Goal: Task Accomplishment & Management: Manage account settings

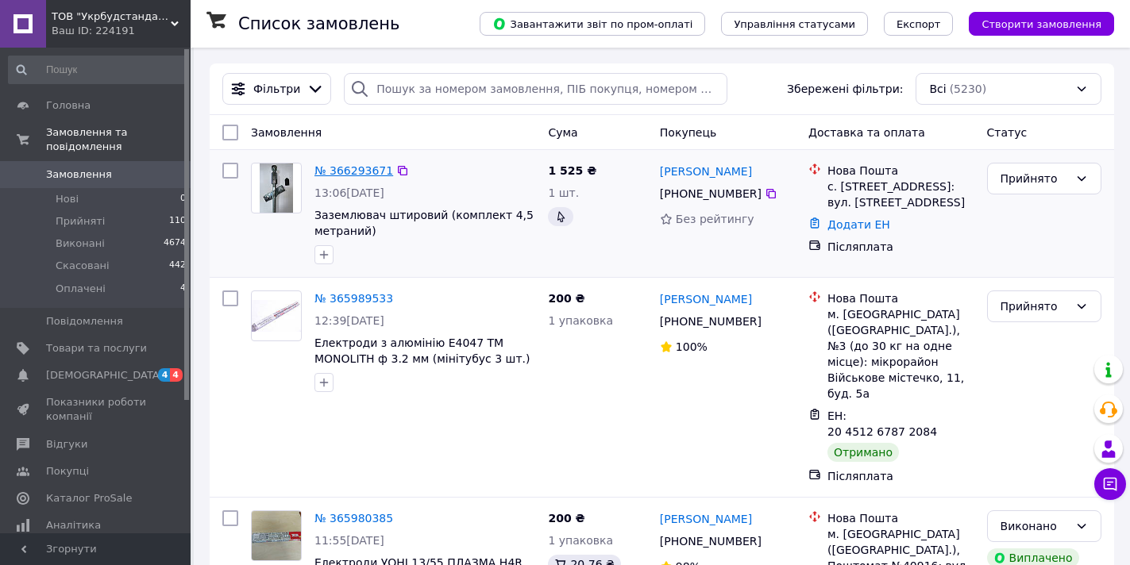
click at [362, 168] on link "№ 366293671" at bounding box center [353, 170] width 79 height 13
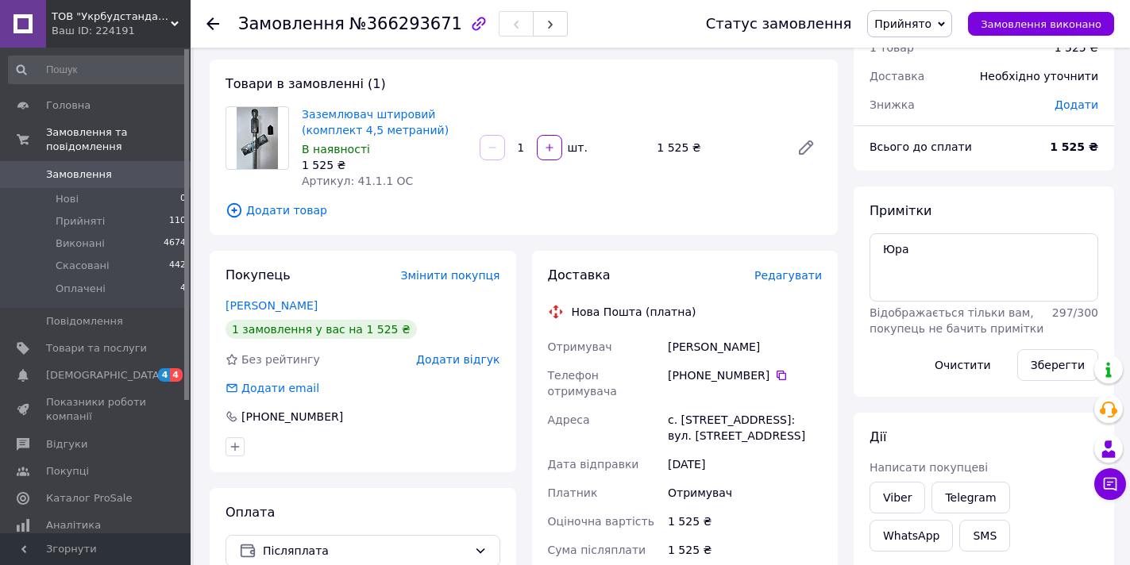
scroll to position [73, 0]
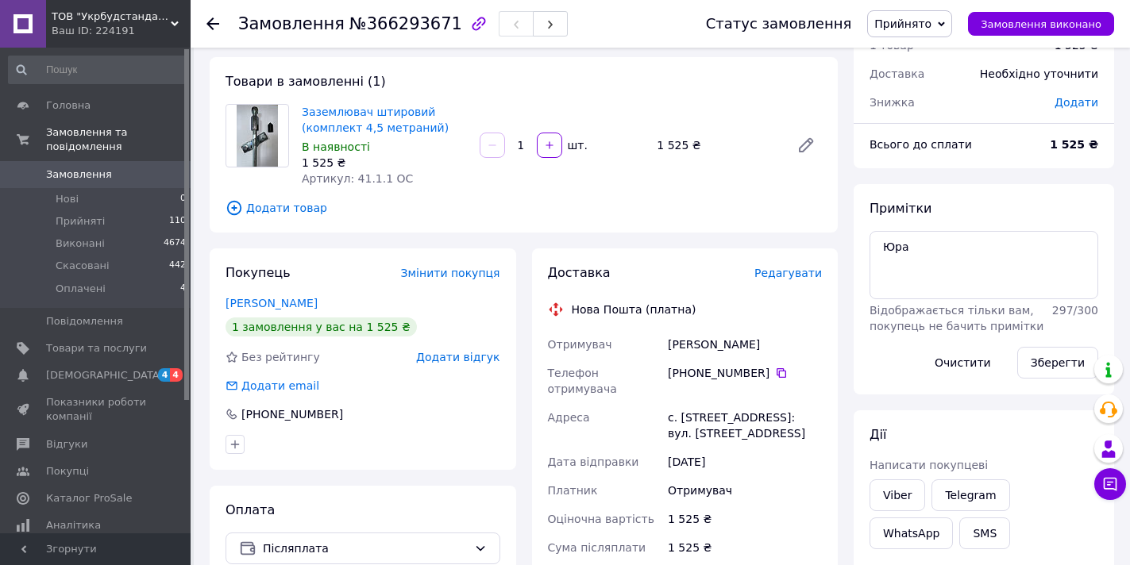
drag, startPoint x: 763, startPoint y: 349, endPoint x: 669, endPoint y: 346, distance: 94.5
click at [669, 346] on div "Муляр Константин" at bounding box center [745, 344] width 160 height 29
copy div "Муляр Константин"
click at [777, 375] on icon at bounding box center [782, 373] width 10 height 10
click at [775, 375] on icon at bounding box center [781, 373] width 13 height 13
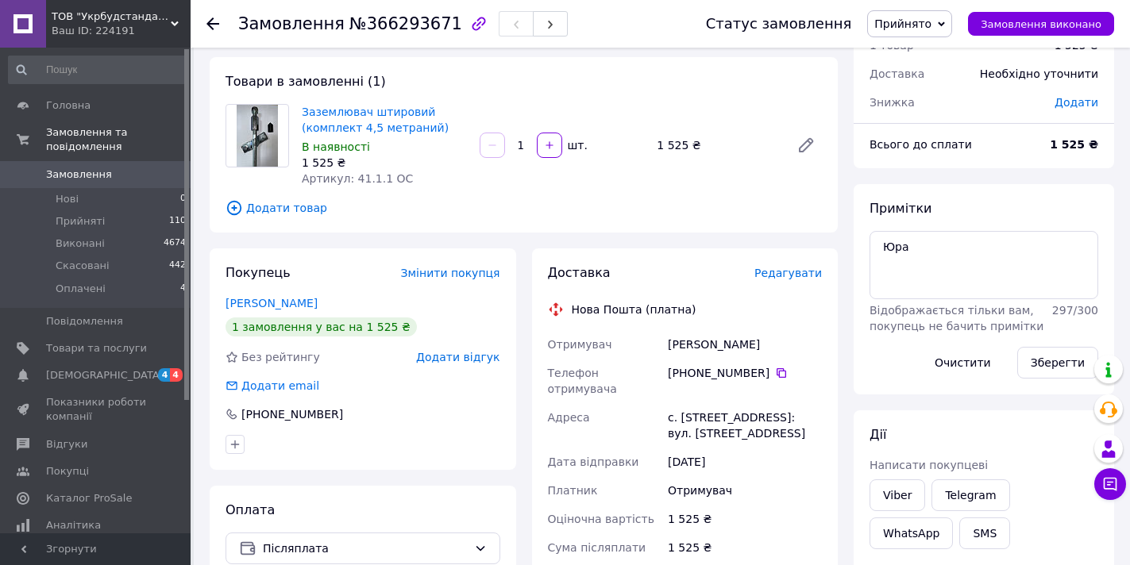
drag, startPoint x: 768, startPoint y: 348, endPoint x: 670, endPoint y: 345, distance: 97.7
click at [670, 345] on div "Муляр Константин" at bounding box center [745, 344] width 160 height 29
copy div "Муляр Константин"
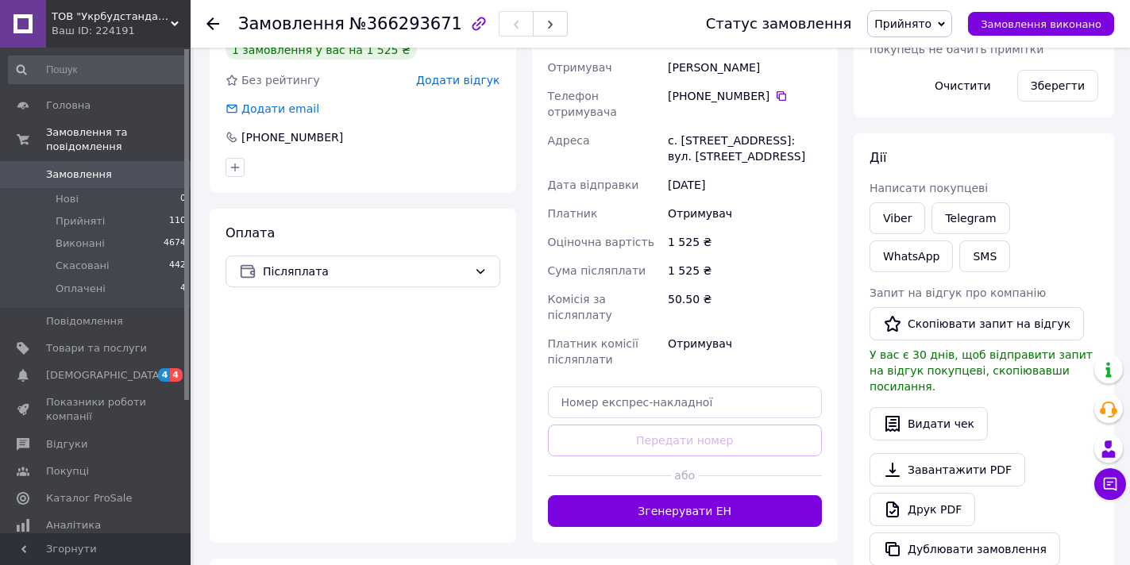
scroll to position [406, 0]
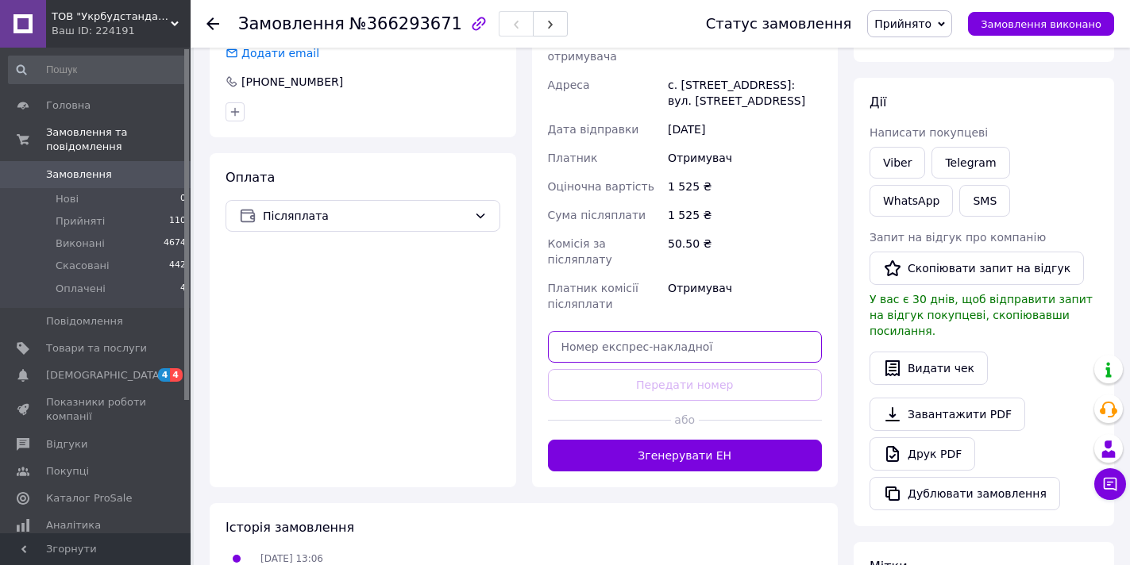
click at [697, 331] on input "text" at bounding box center [685, 347] width 275 height 32
paste input "МулярКонстантин"
type input "МулярКонстантин"
drag, startPoint x: 652, startPoint y: 314, endPoint x: 480, endPoint y: 324, distance: 171.8
click at [480, 324] on div "Покупець Змінити покупця Муляр Константин 1 замовлення у вас на 1 525 ₴ Без рей…" at bounding box center [524, 202] width 644 height 572
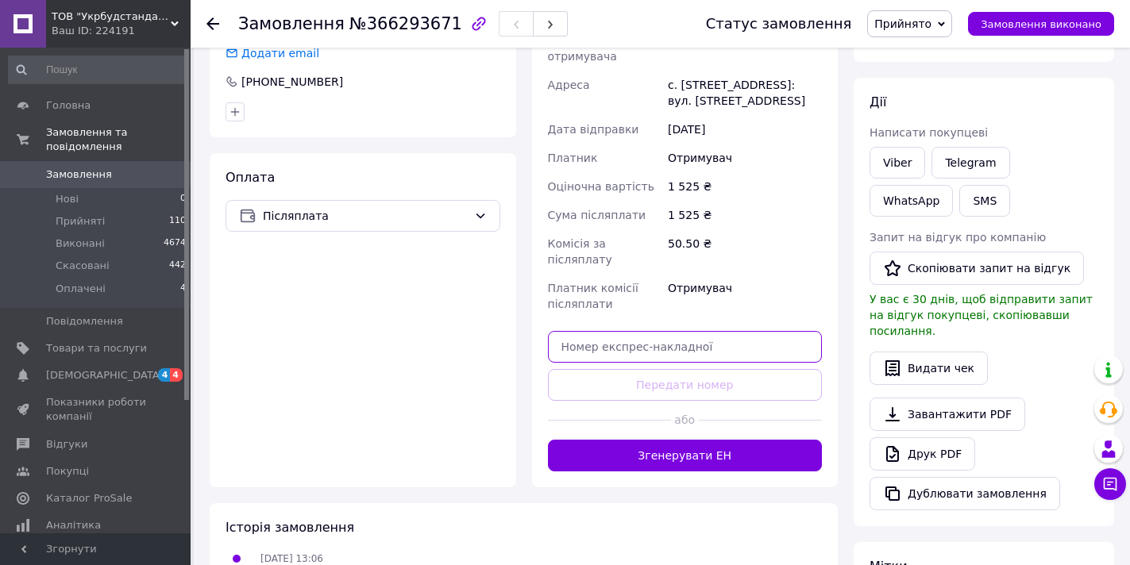
click at [675, 331] on input "text" at bounding box center [685, 347] width 275 height 32
paste input "20451269147617"
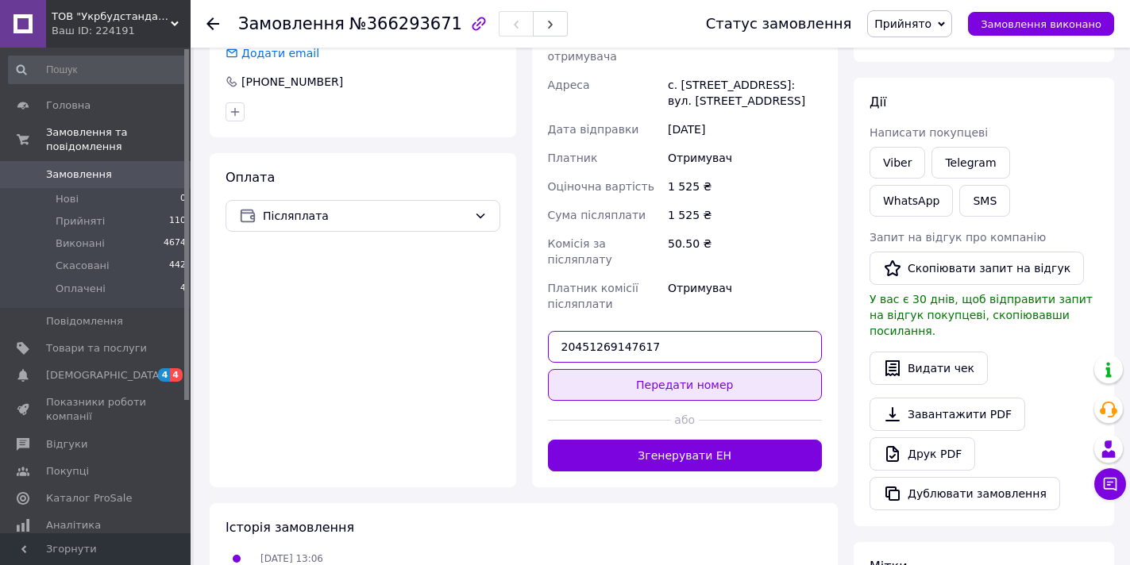
type input "20451269147617"
click at [682, 369] on button "Передати номер" at bounding box center [685, 385] width 275 height 32
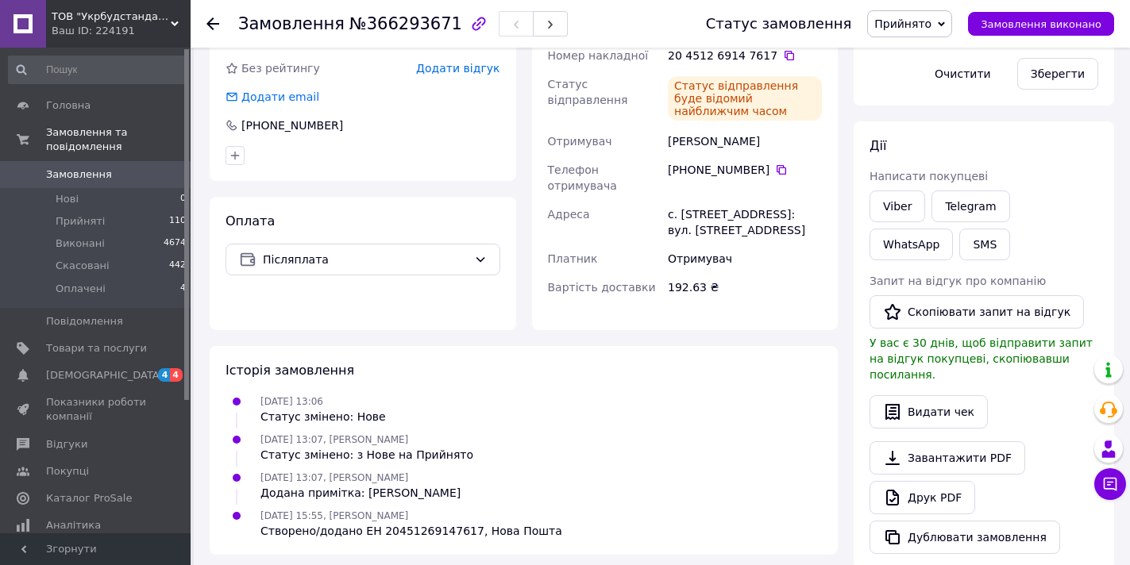
scroll to position [179, 0]
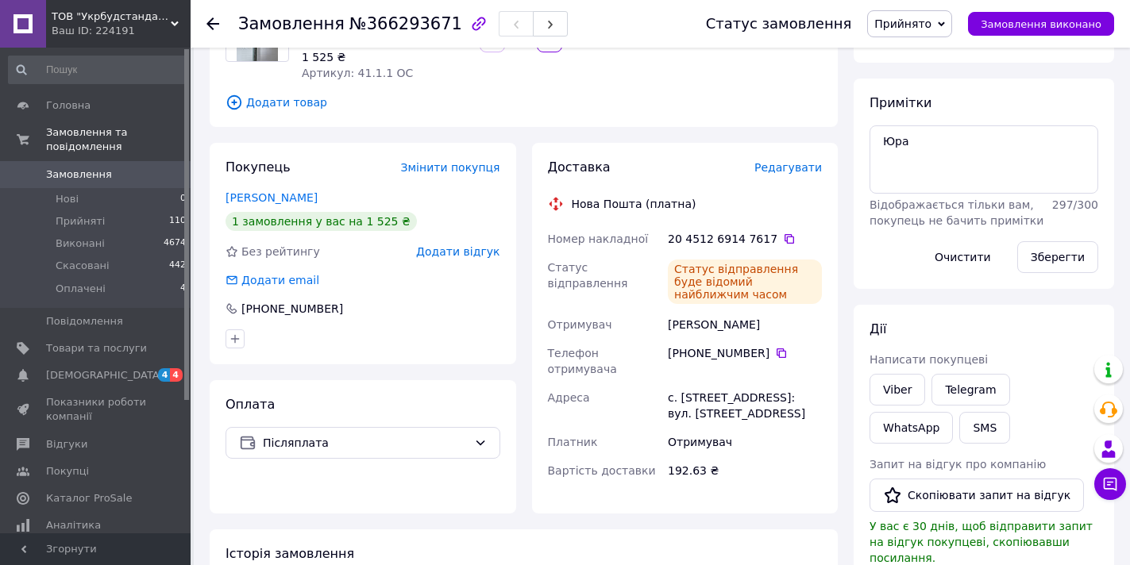
click at [173, 25] on icon at bounding box center [175, 24] width 8 height 8
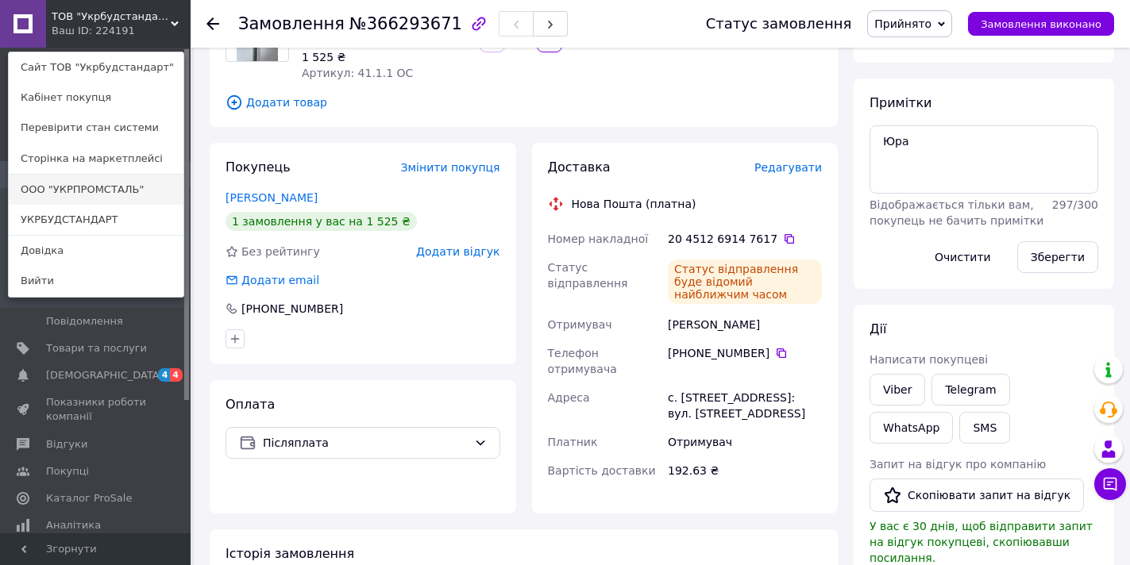
click at [138, 193] on link "ООО "УКРПРОМСТАЛЬ"" at bounding box center [96, 190] width 175 height 30
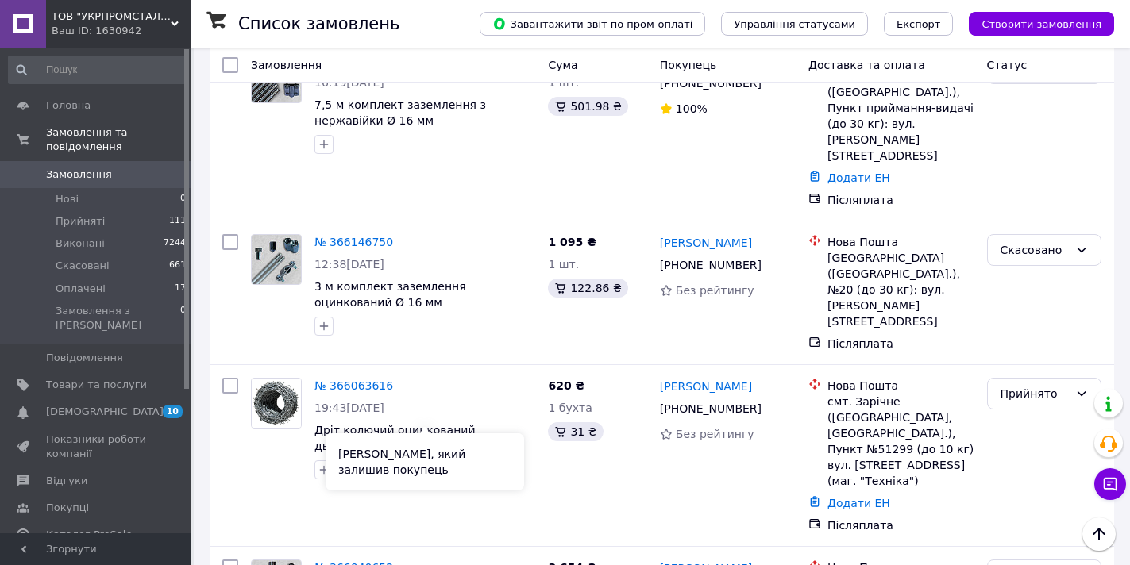
scroll to position [973, 0]
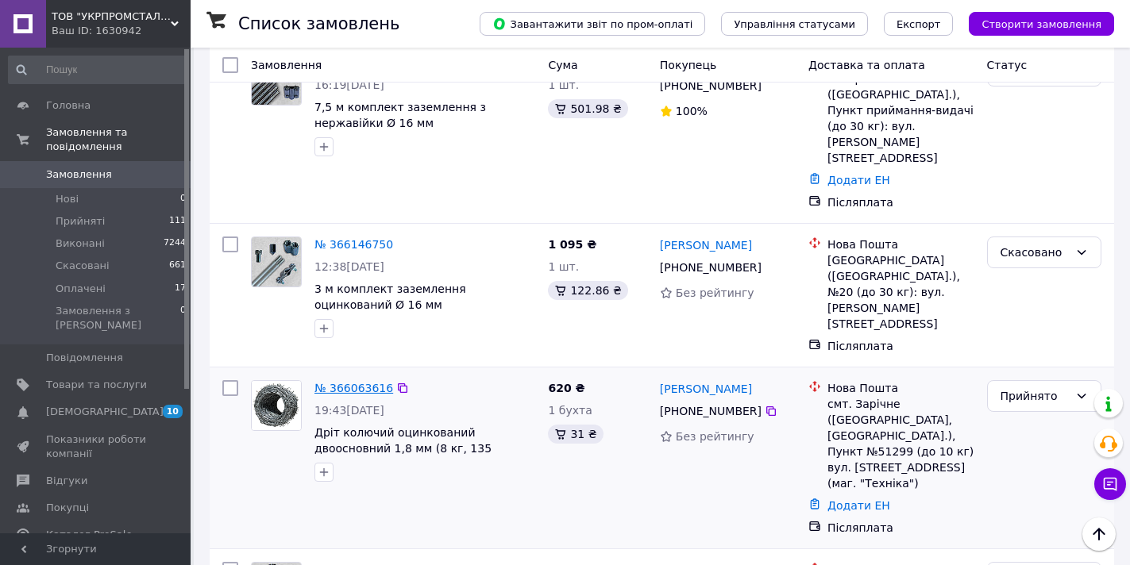
click at [367, 382] on link "№ 366063616" at bounding box center [353, 388] width 79 height 13
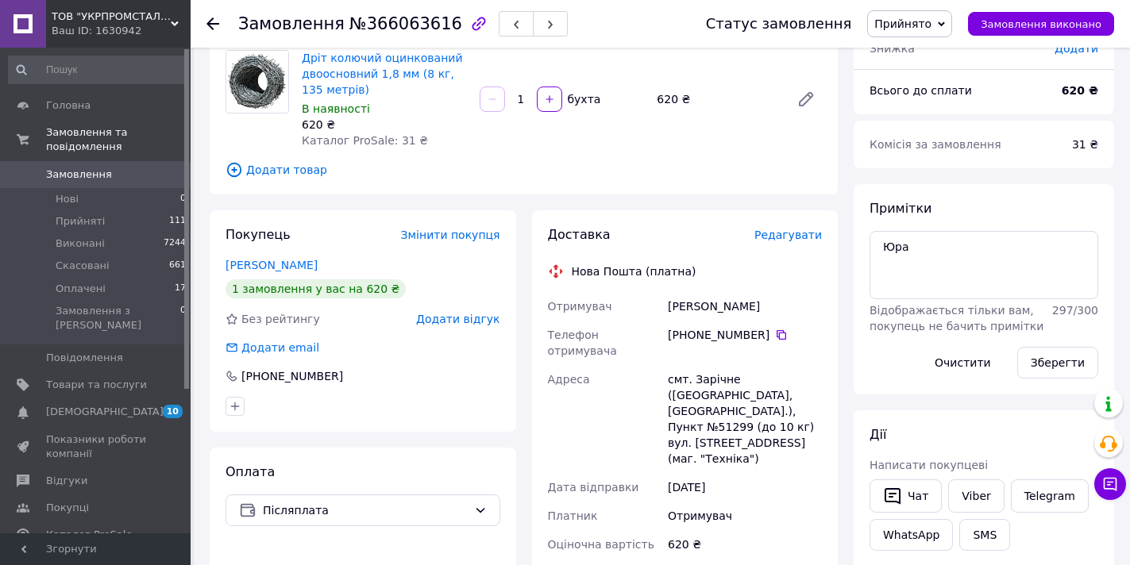
scroll to position [136, 0]
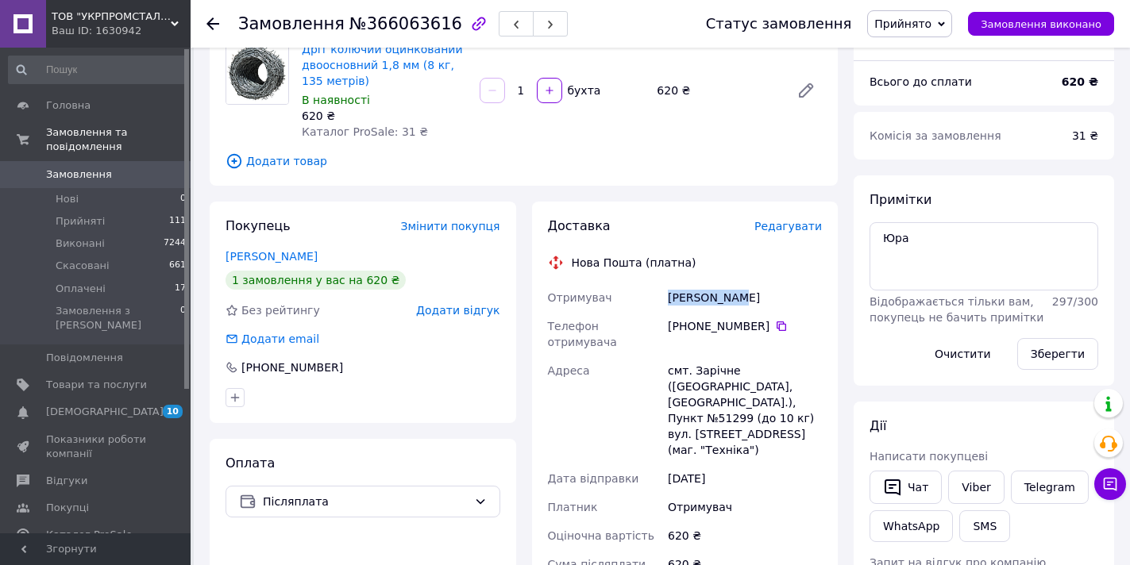
drag, startPoint x: 732, startPoint y: 296, endPoint x: 672, endPoint y: 295, distance: 60.4
click at [672, 295] on div "[PERSON_NAME]" at bounding box center [745, 297] width 160 height 29
copy div "[PERSON_NAME]"
click at [775, 328] on icon at bounding box center [781, 326] width 13 height 13
drag, startPoint x: 731, startPoint y: 299, endPoint x: 671, endPoint y: 299, distance: 60.3
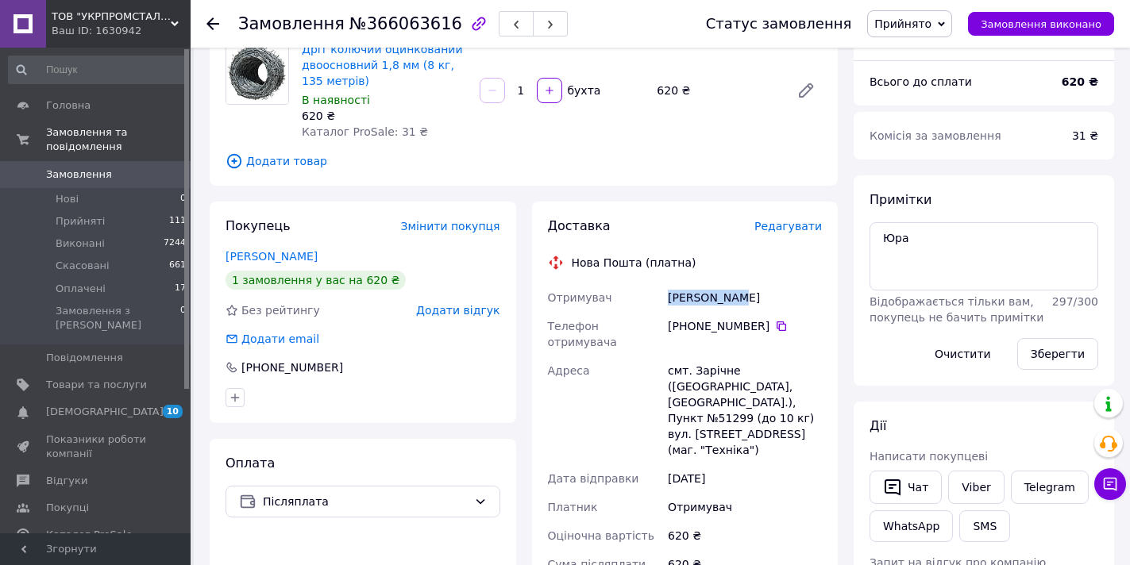
click at [671, 299] on div "[PERSON_NAME]" at bounding box center [745, 297] width 160 height 29
copy div "[PERSON_NAME]"
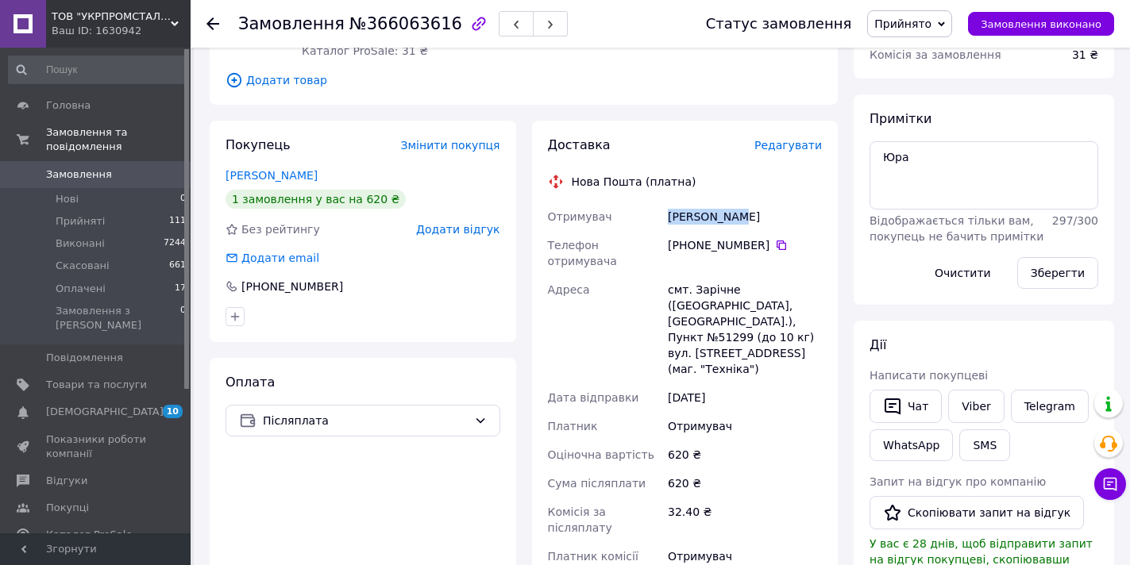
scroll to position [327, 0]
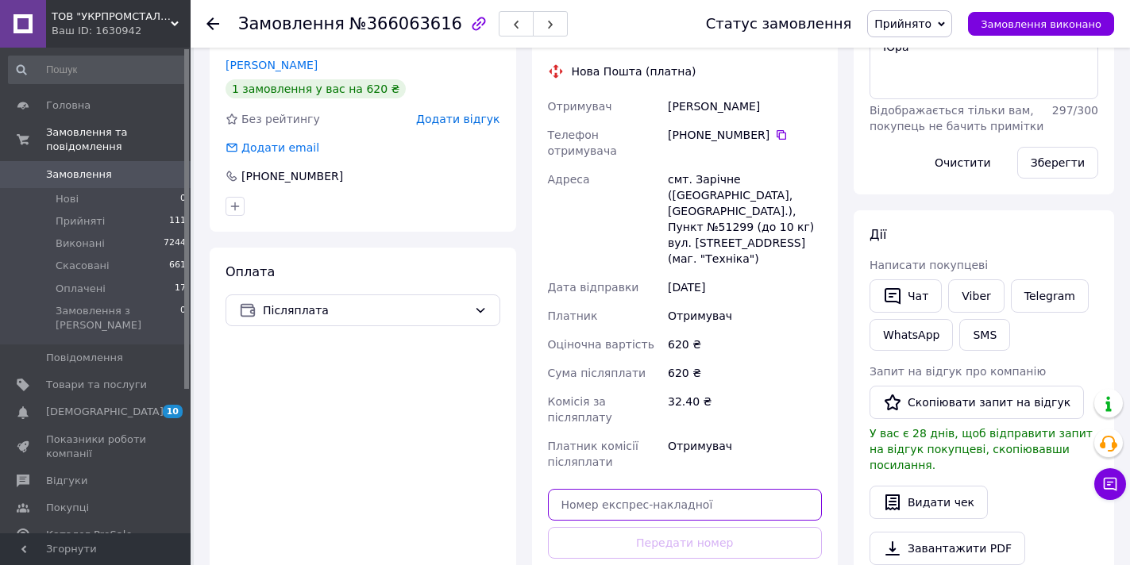
click at [703, 489] on input "text" at bounding box center [685, 505] width 275 height 32
paste input "20451269150992"
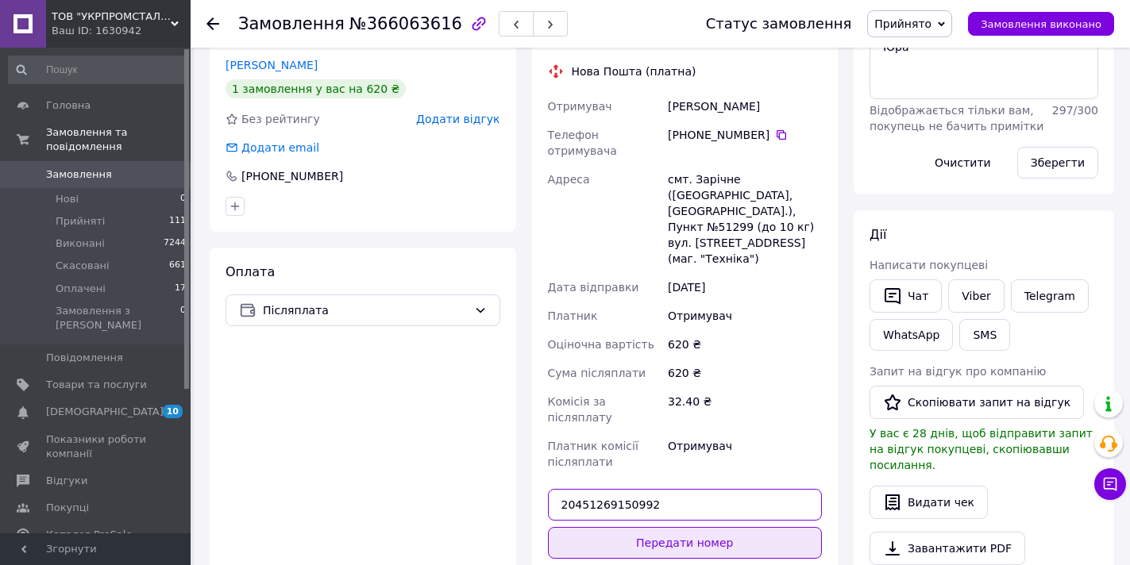
type input "20451269150992"
click at [710, 527] on button "Передати номер" at bounding box center [685, 543] width 275 height 32
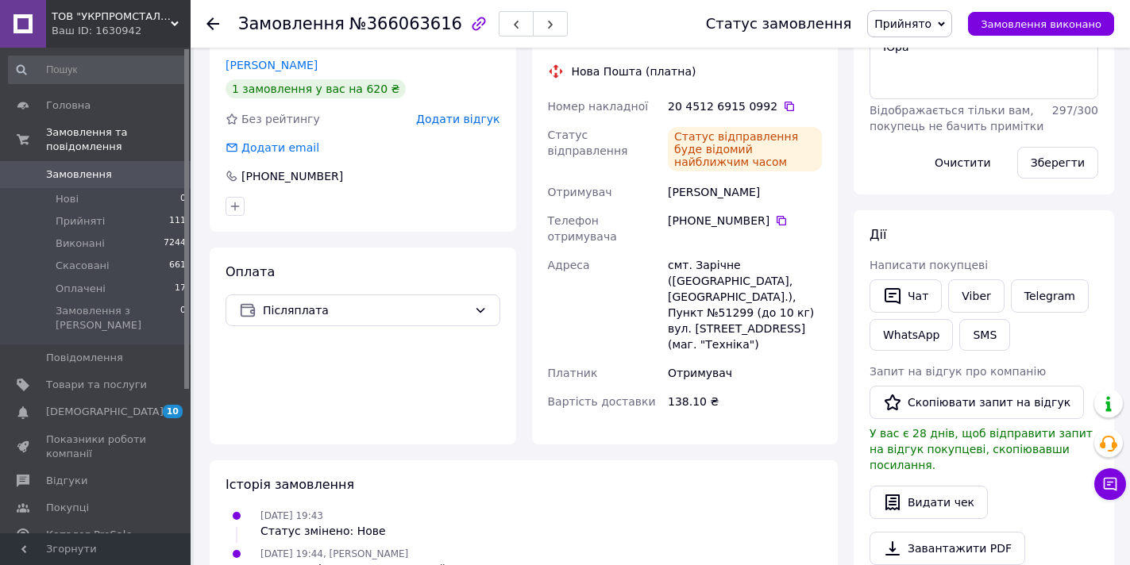
click at [115, 168] on span "Замовлення" at bounding box center [96, 175] width 101 height 14
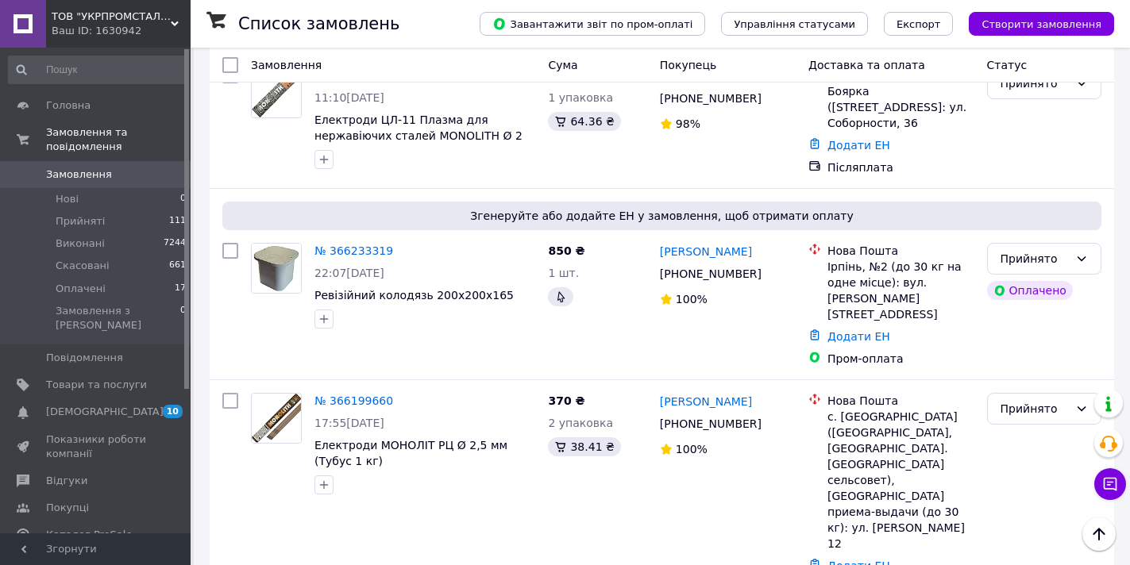
scroll to position [475, 0]
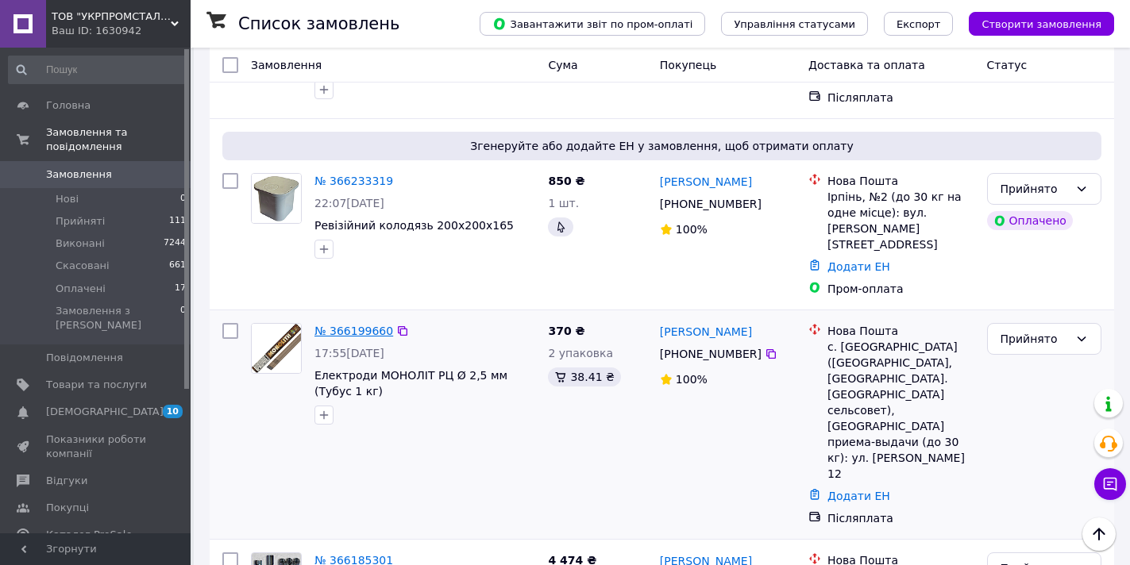
click at [339, 325] on link "№ 366199660" at bounding box center [353, 331] width 79 height 13
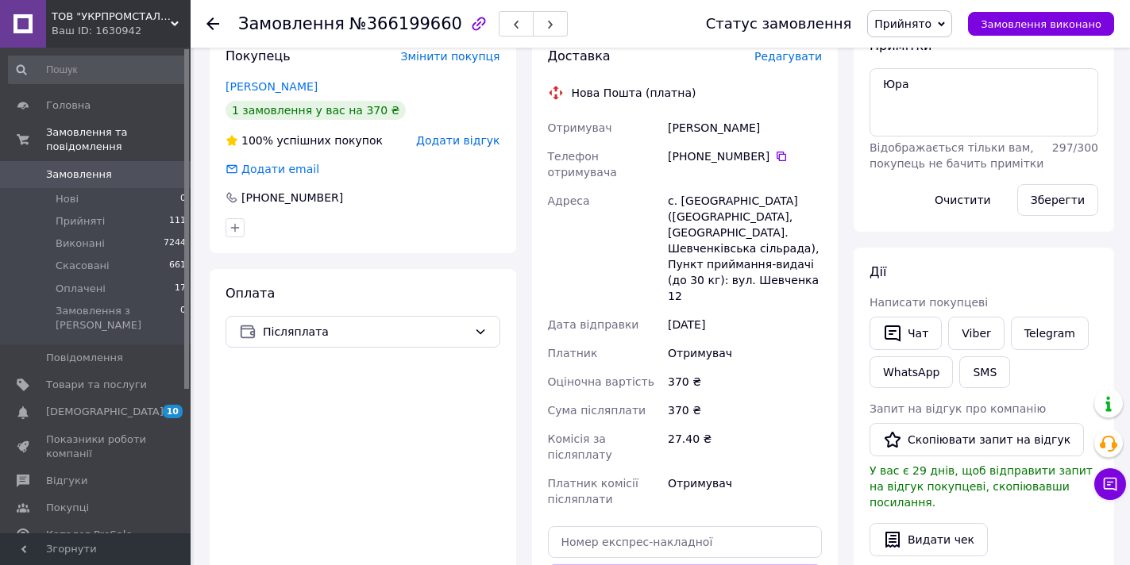
scroll to position [211, 0]
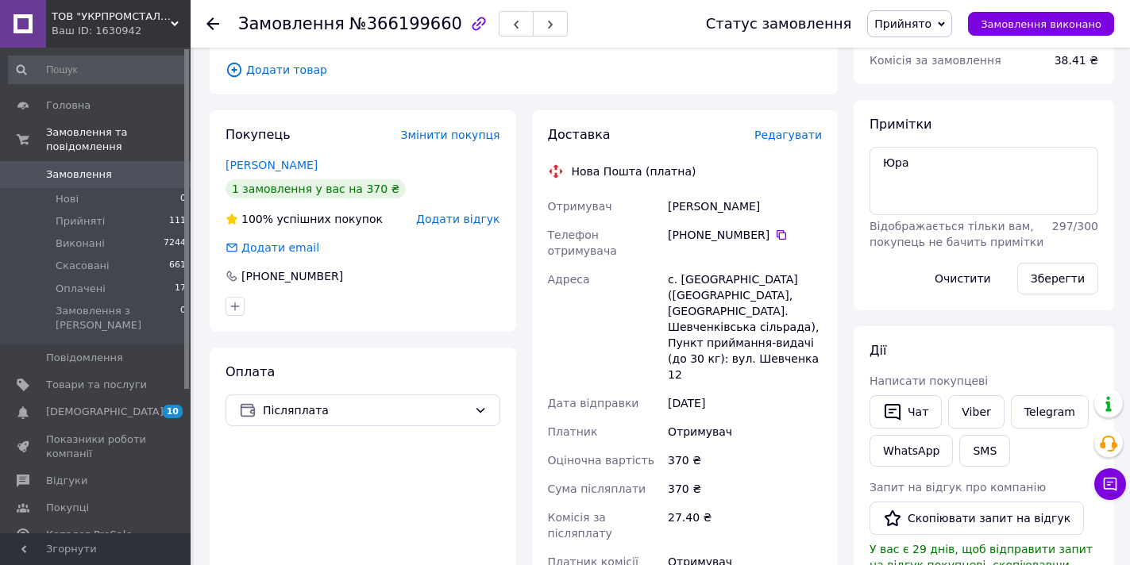
drag, startPoint x: 798, startPoint y: 207, endPoint x: 684, endPoint y: 208, distance: 113.6
click at [684, 208] on div "[PERSON_NAME]" at bounding box center [745, 206] width 160 height 29
click at [775, 236] on icon at bounding box center [781, 235] width 13 height 13
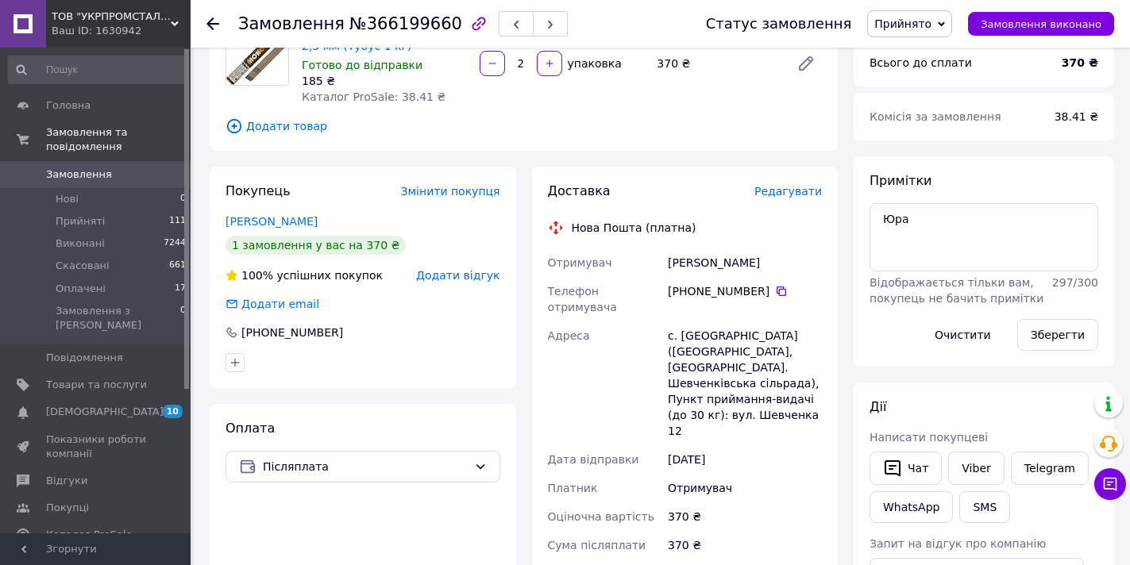
scroll to position [151, 0]
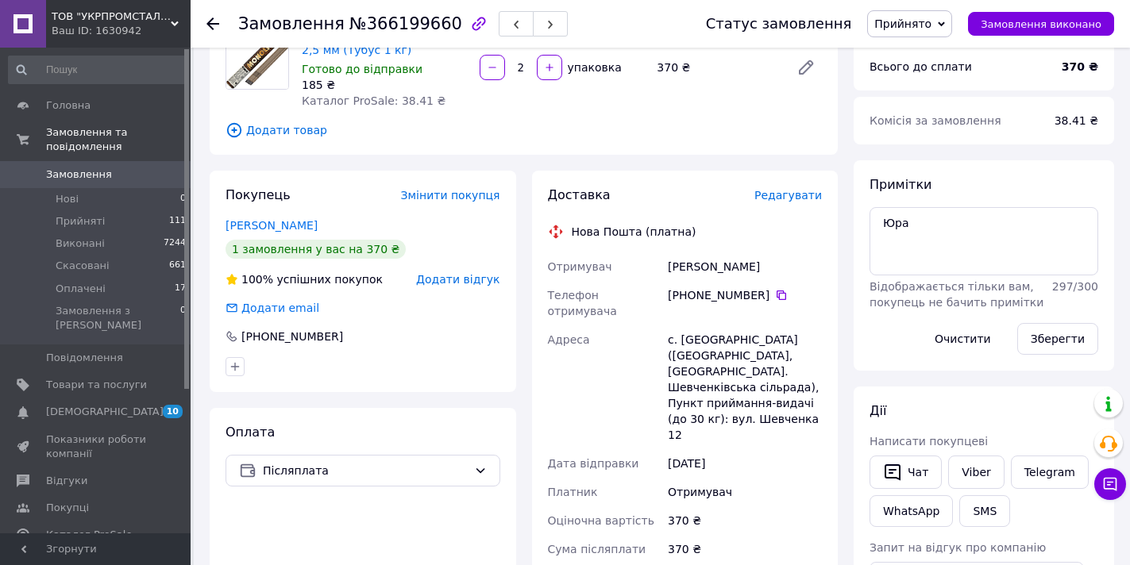
drag, startPoint x: 796, startPoint y: 271, endPoint x: 669, endPoint y: 267, distance: 126.3
click at [669, 267] on div "[PERSON_NAME]" at bounding box center [745, 267] width 160 height 29
copy div "[PERSON_NAME]"
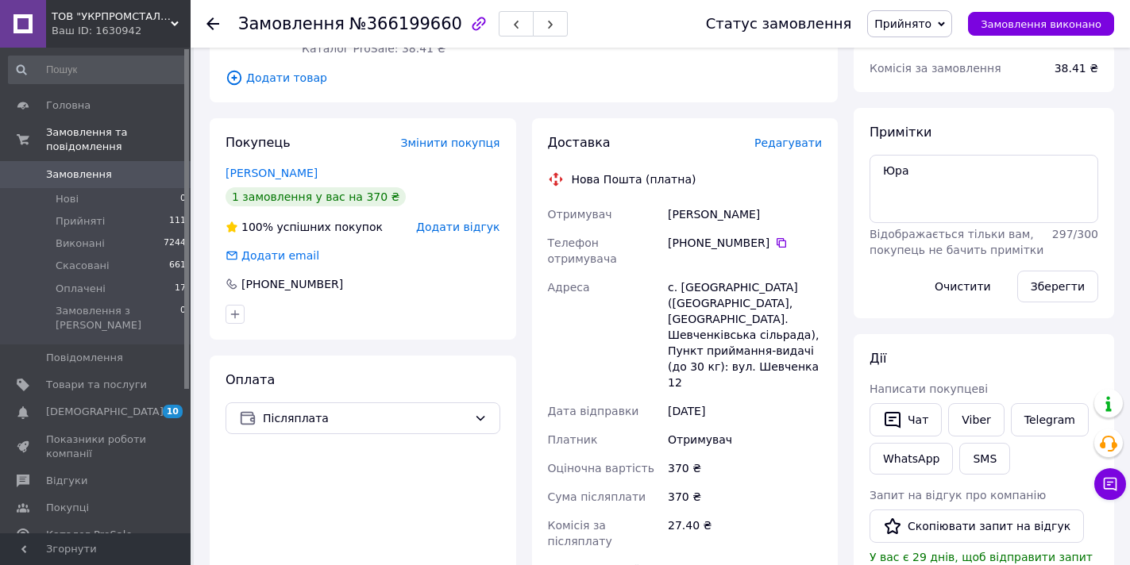
scroll to position [307, 0]
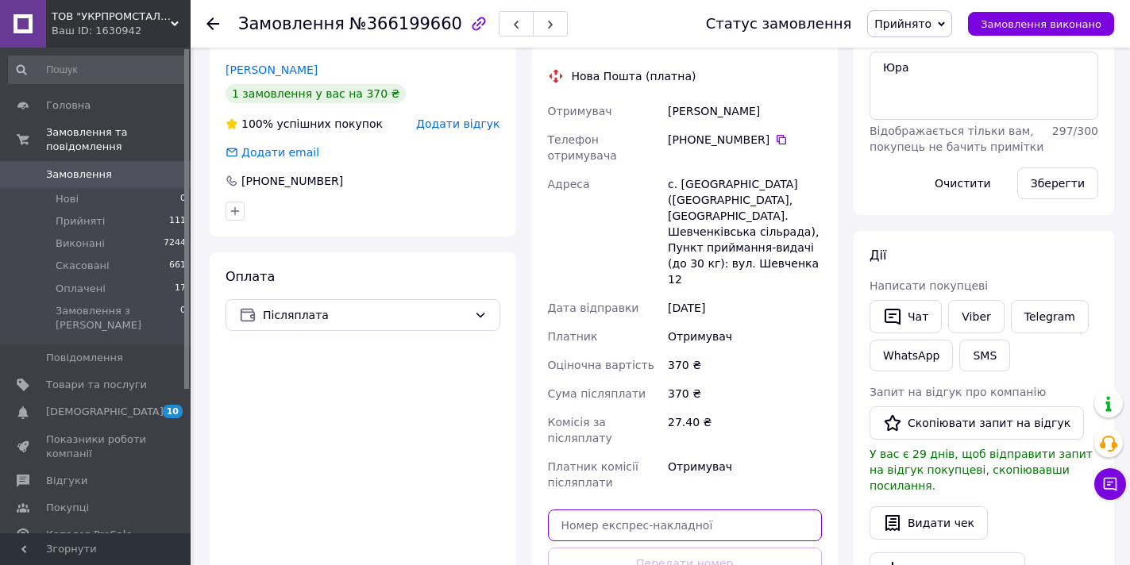
click at [708, 510] on input "text" at bounding box center [685, 526] width 275 height 32
paste input "20451269152897"
type input "20451269152897"
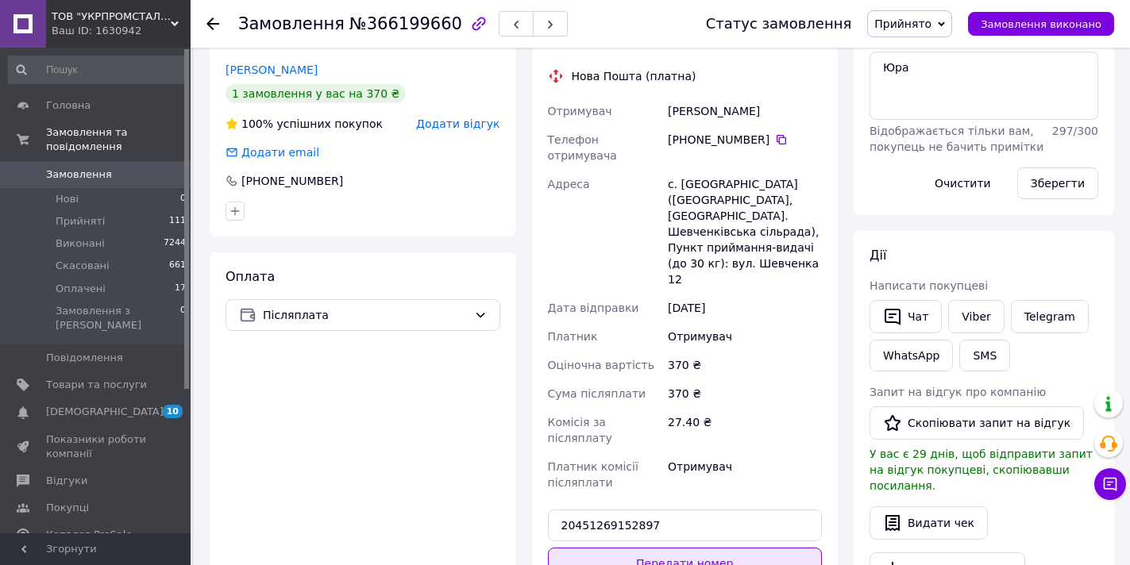
click at [718, 548] on button "Передати номер" at bounding box center [685, 564] width 275 height 32
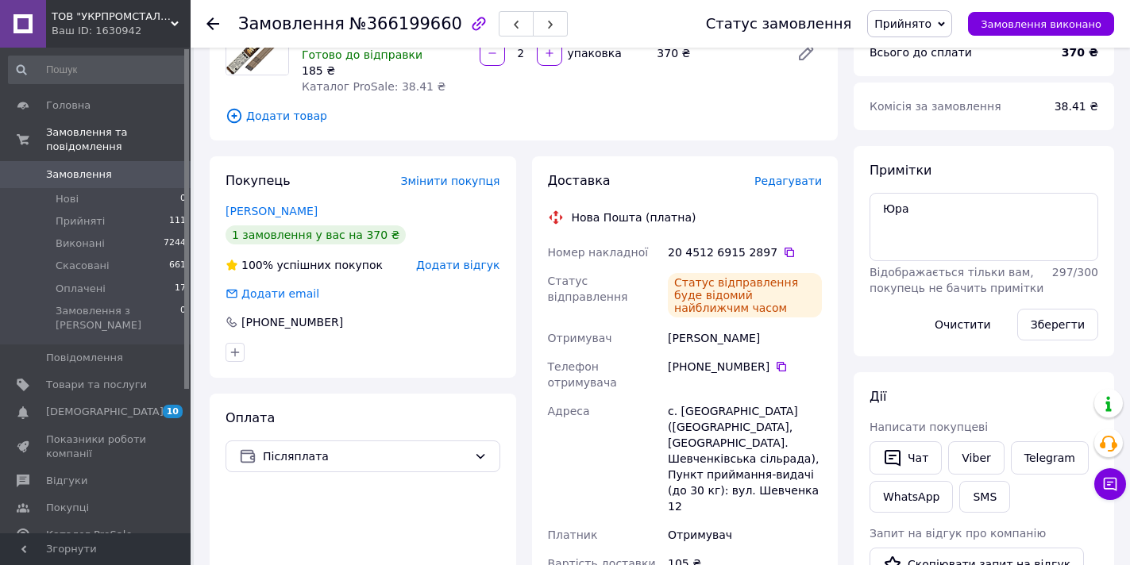
scroll to position [152, 0]
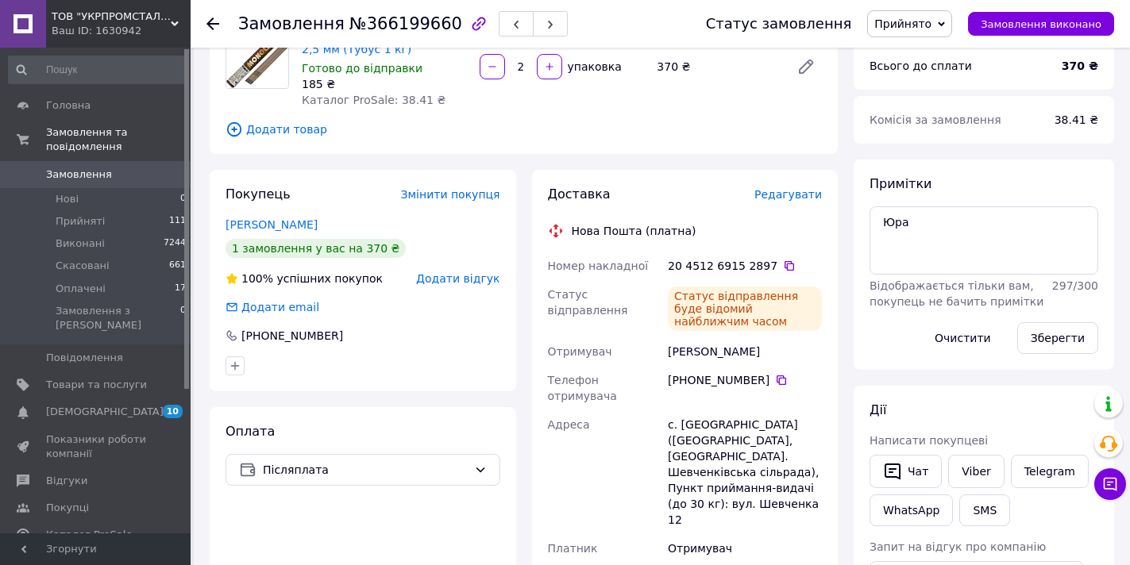
click at [121, 168] on span "Замовлення" at bounding box center [96, 175] width 101 height 14
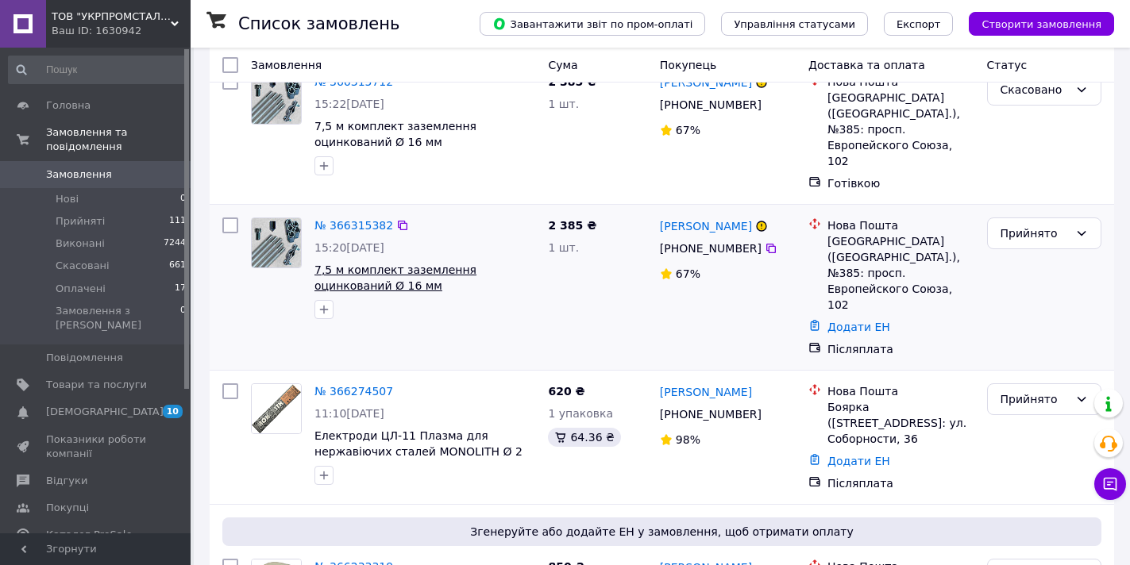
scroll to position [92, 0]
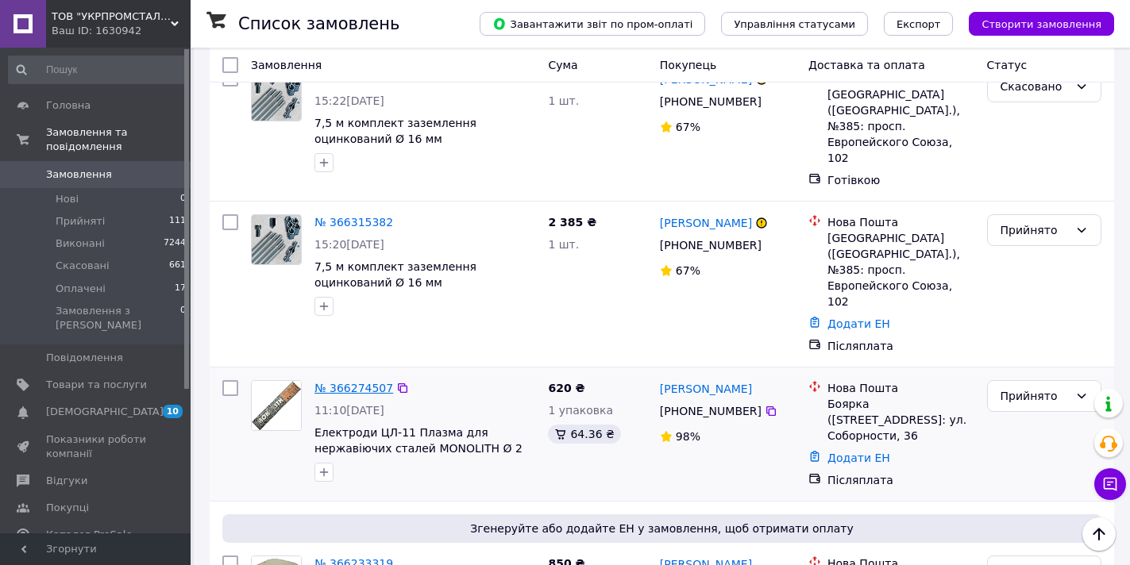
click at [371, 382] on link "№ 366274507" at bounding box center [353, 388] width 79 height 13
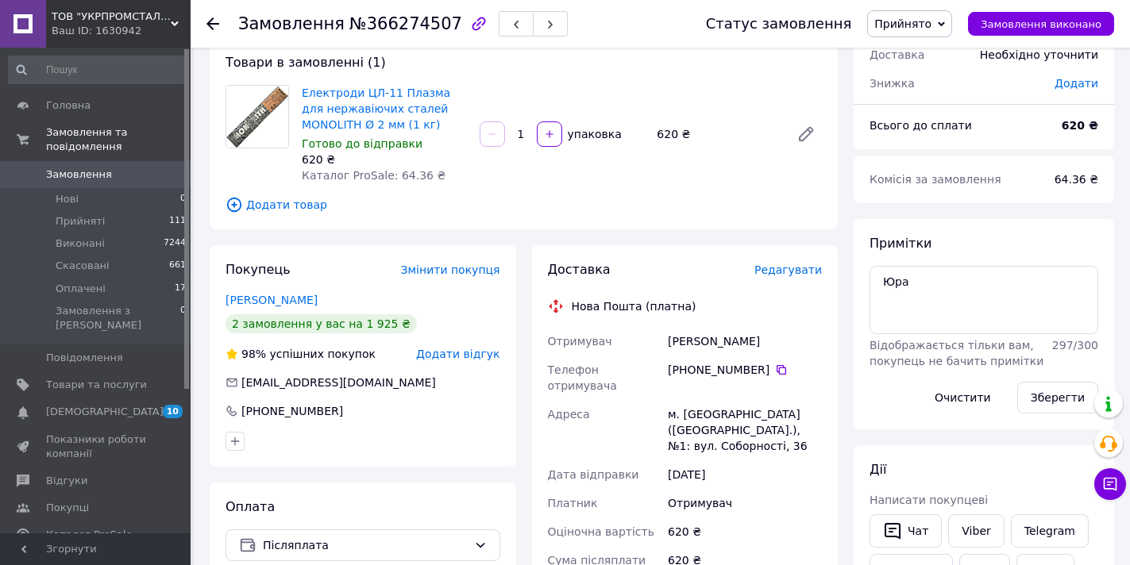
drag, startPoint x: 799, startPoint y: 342, endPoint x: 671, endPoint y: 340, distance: 127.9
click at [671, 341] on div "[PERSON_NAME]" at bounding box center [745, 341] width 160 height 29
copy div "[PERSON_NAME]"
click at [775, 370] on icon at bounding box center [781, 370] width 13 height 13
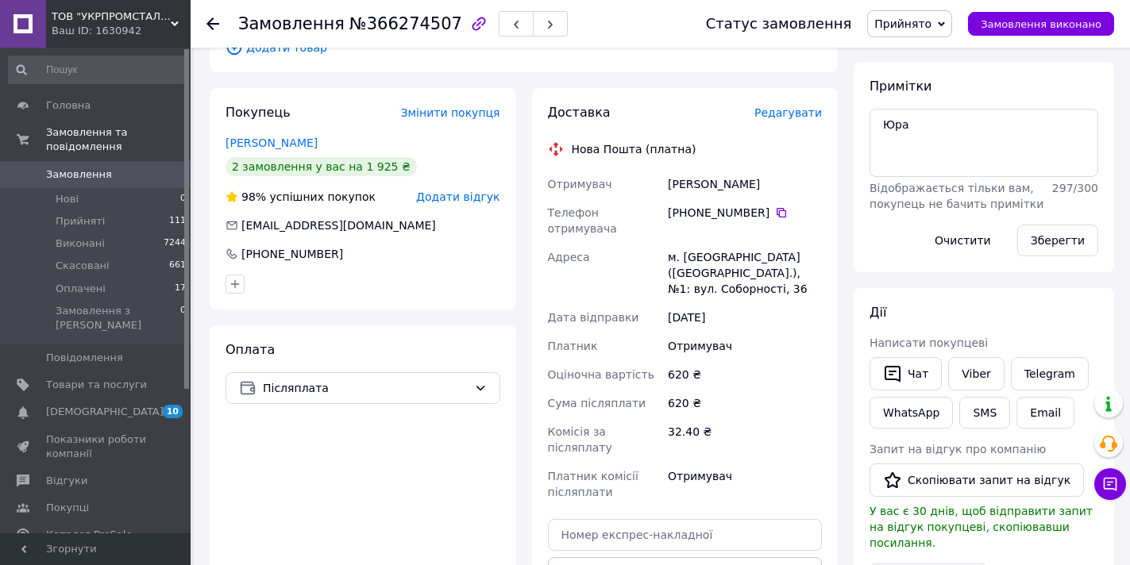
scroll to position [345, 0]
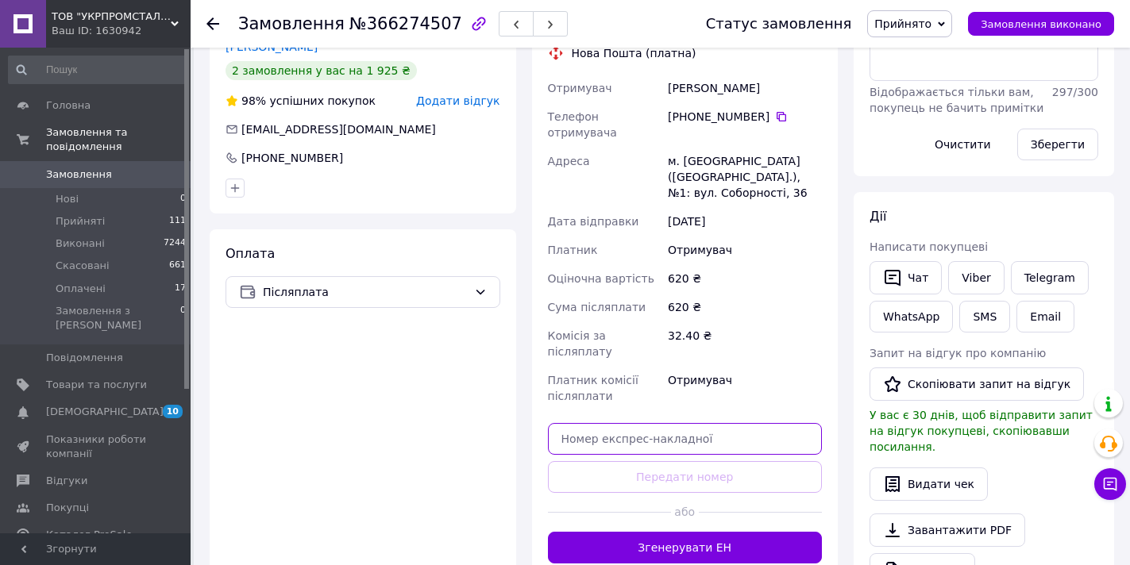
click at [712, 423] on input "text" at bounding box center [685, 439] width 275 height 32
paste input "20451269156318"
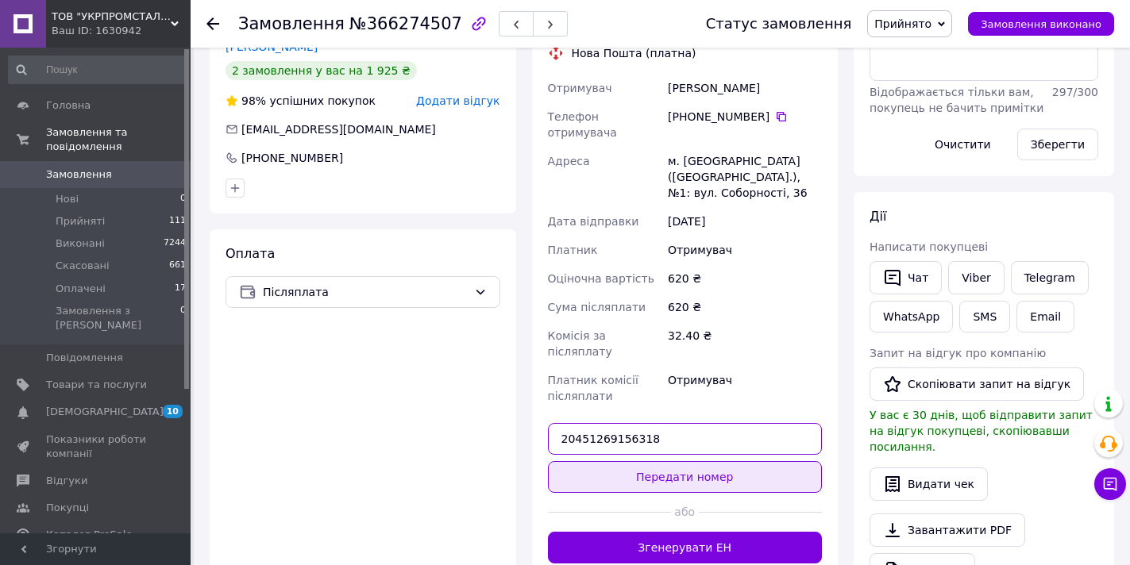
type input "20451269156318"
click at [714, 461] on button "Передати номер" at bounding box center [685, 477] width 275 height 32
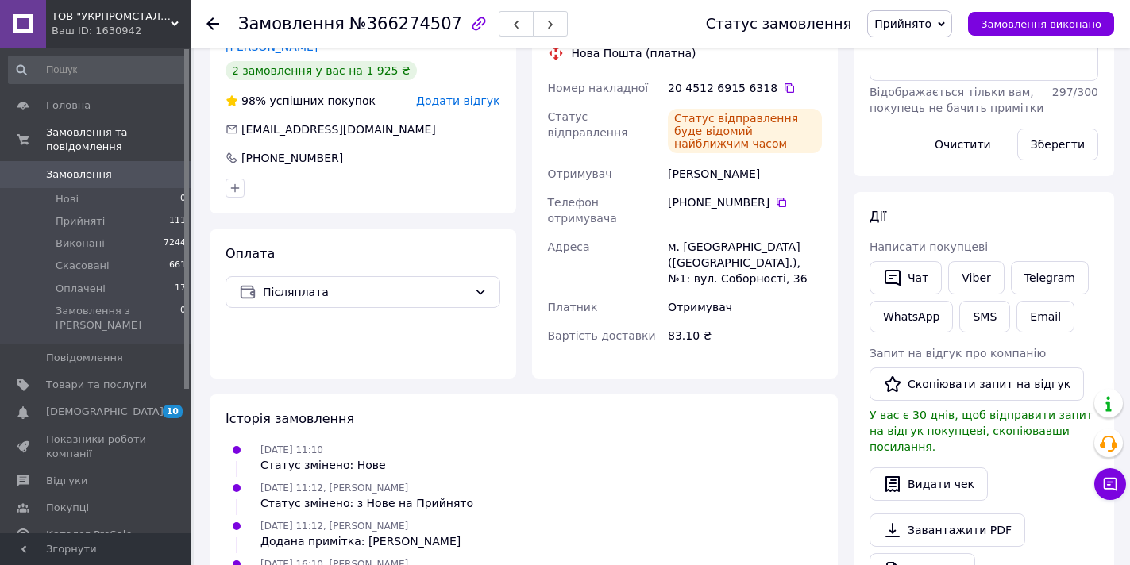
click at [83, 168] on span "Замовлення" at bounding box center [79, 175] width 66 height 14
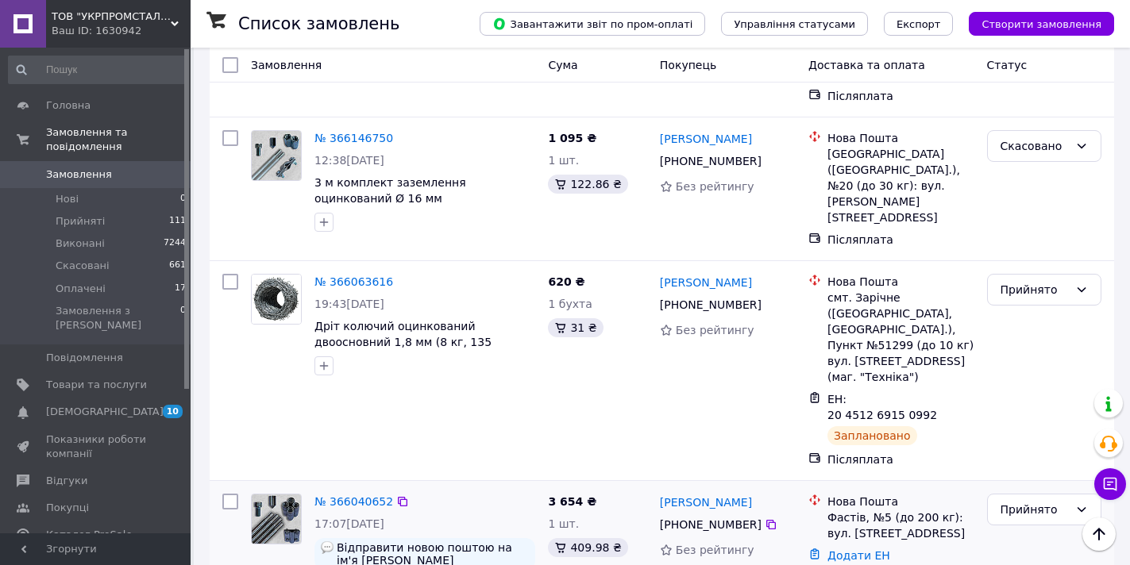
scroll to position [1127, 0]
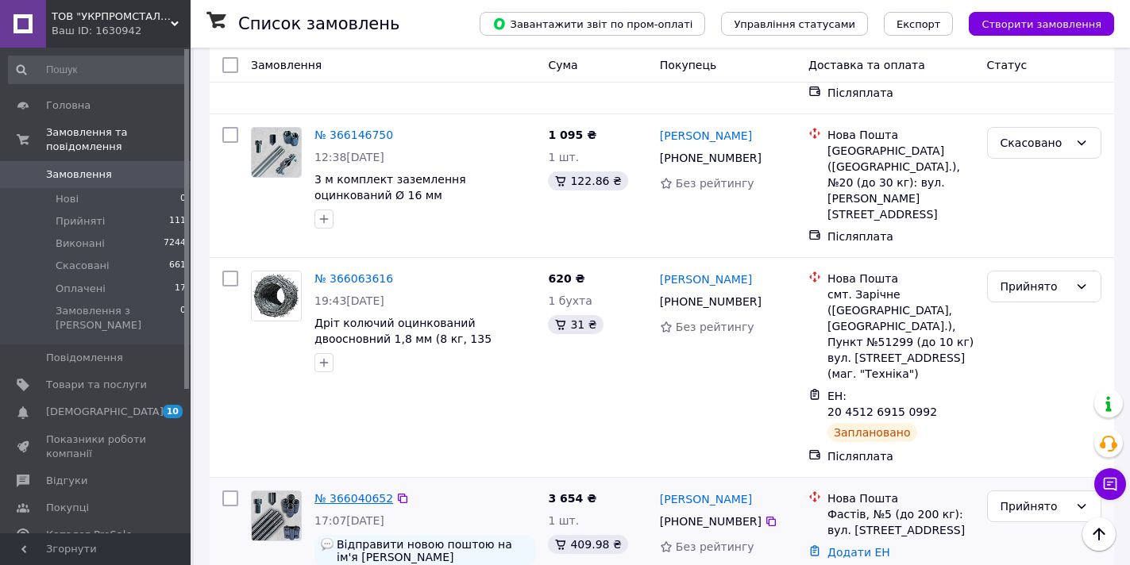
click at [355, 492] on link "№ 366040652" at bounding box center [353, 498] width 79 height 13
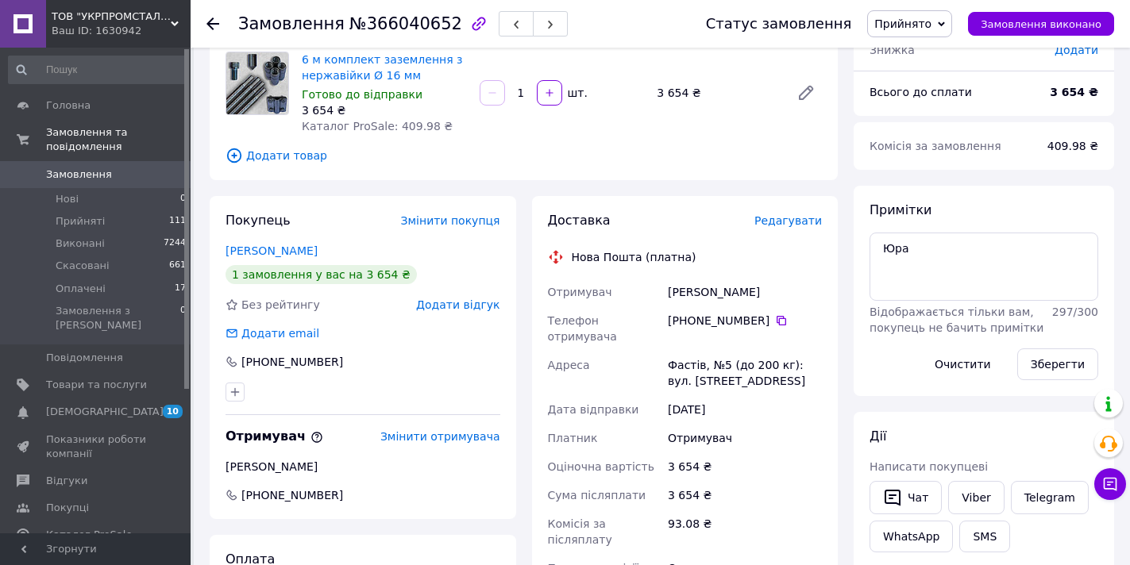
scroll to position [98, 0]
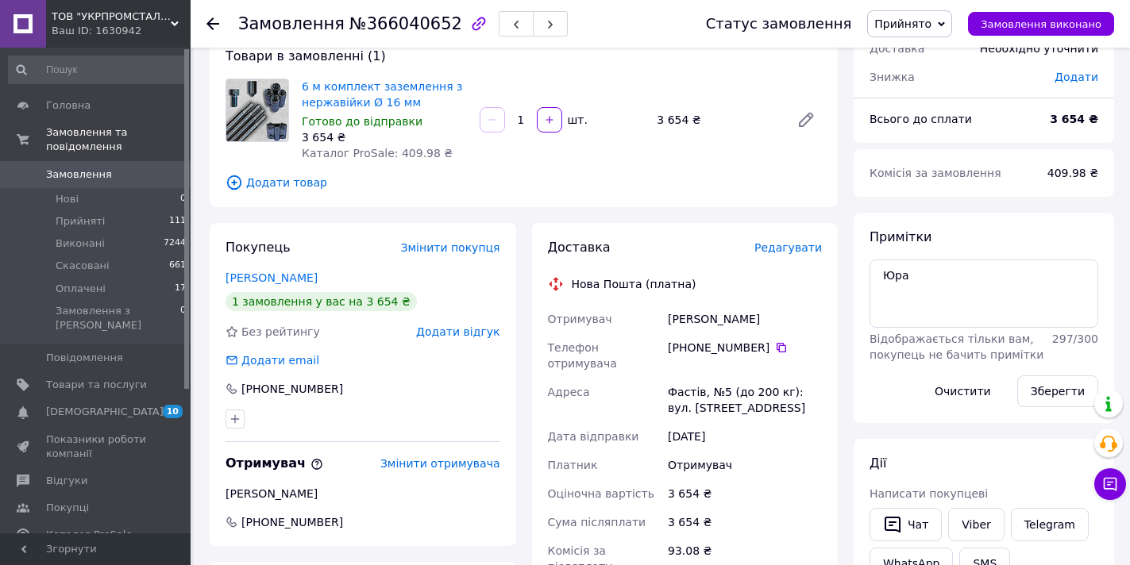
drag, startPoint x: 758, startPoint y: 322, endPoint x: 669, endPoint y: 322, distance: 88.1
click at [669, 322] on div "[PERSON_NAME]" at bounding box center [745, 319] width 160 height 29
copy div "[PERSON_NAME]"
click at [777, 349] on icon at bounding box center [782, 348] width 10 height 10
drag, startPoint x: 762, startPoint y: 321, endPoint x: 669, endPoint y: 320, distance: 92.9
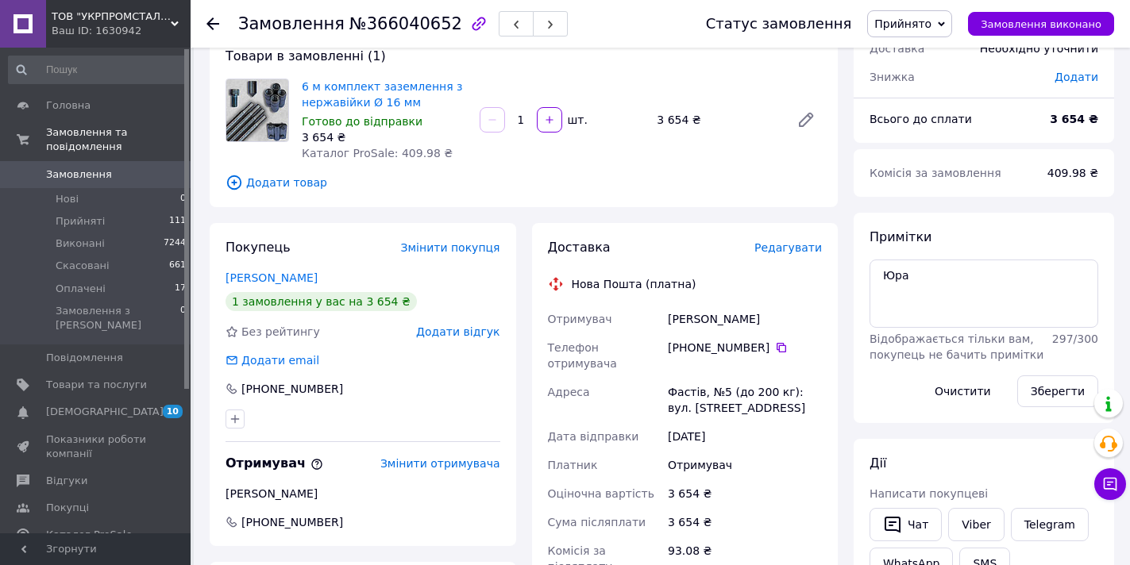
click at [669, 320] on div "[PERSON_NAME]" at bounding box center [745, 319] width 160 height 29
copy div "[PERSON_NAME]"
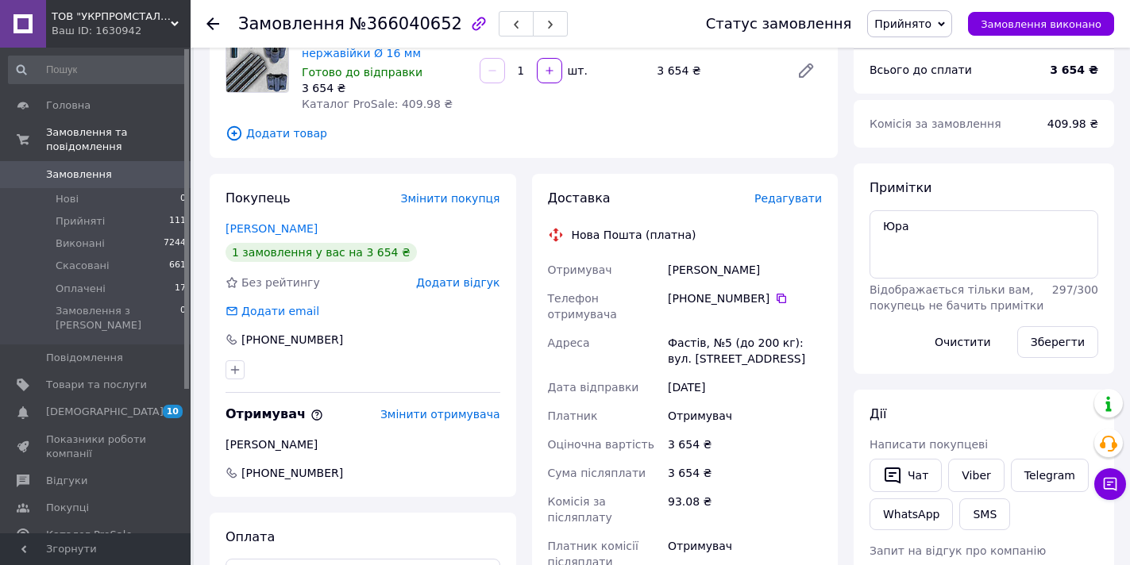
scroll to position [334, 0]
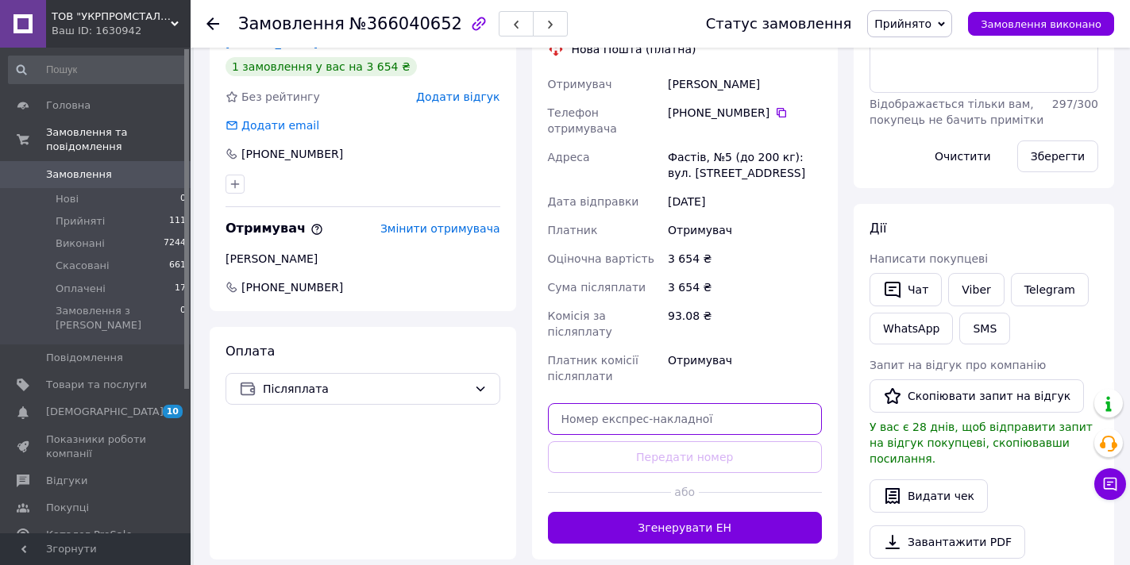
click at [683, 403] on input "text" at bounding box center [685, 419] width 275 height 32
paste input "20451269160098"
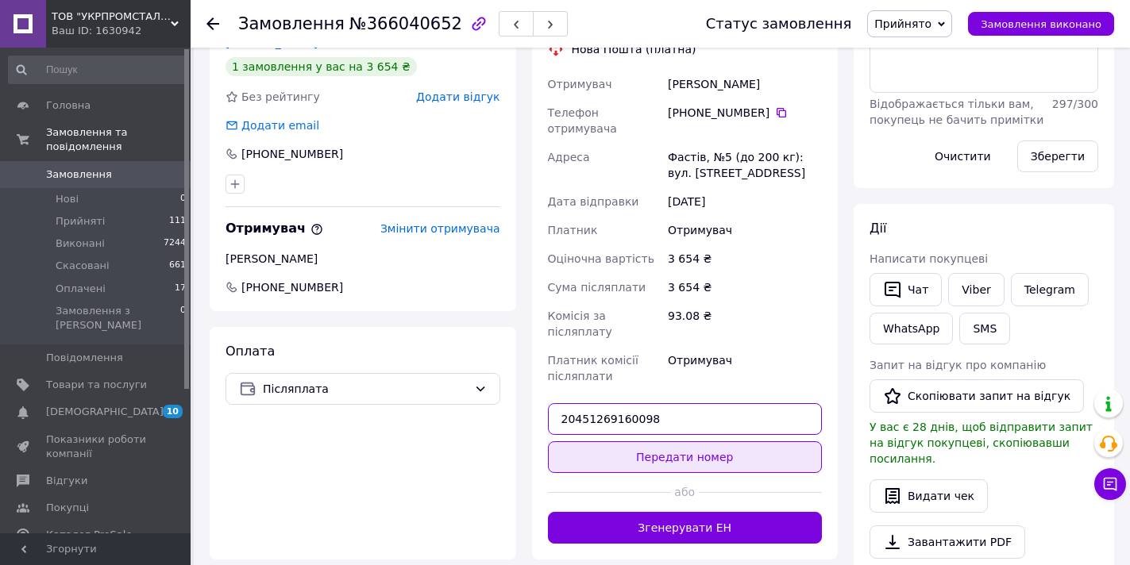
type input "20451269160098"
click at [694, 442] on button "Передати номер" at bounding box center [685, 458] width 275 height 32
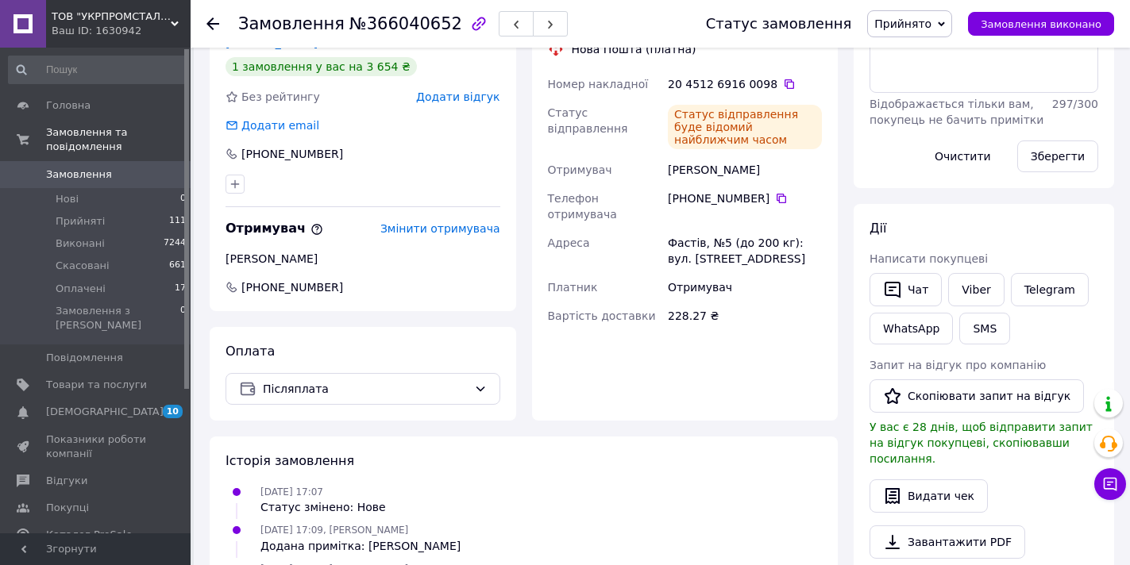
click at [141, 168] on span "Замовлення" at bounding box center [96, 175] width 101 height 14
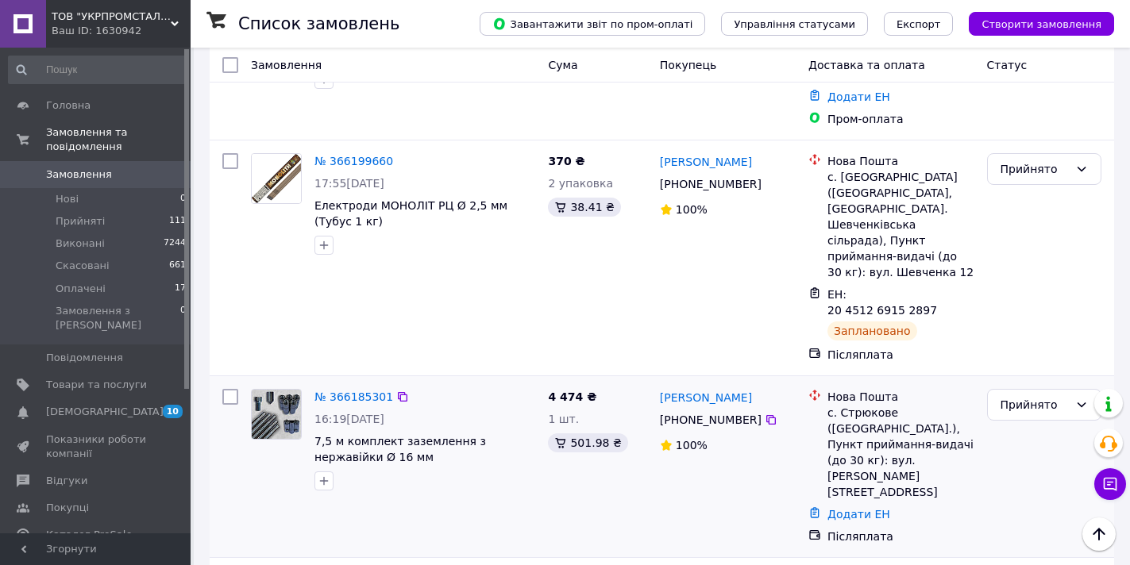
scroll to position [679, 0]
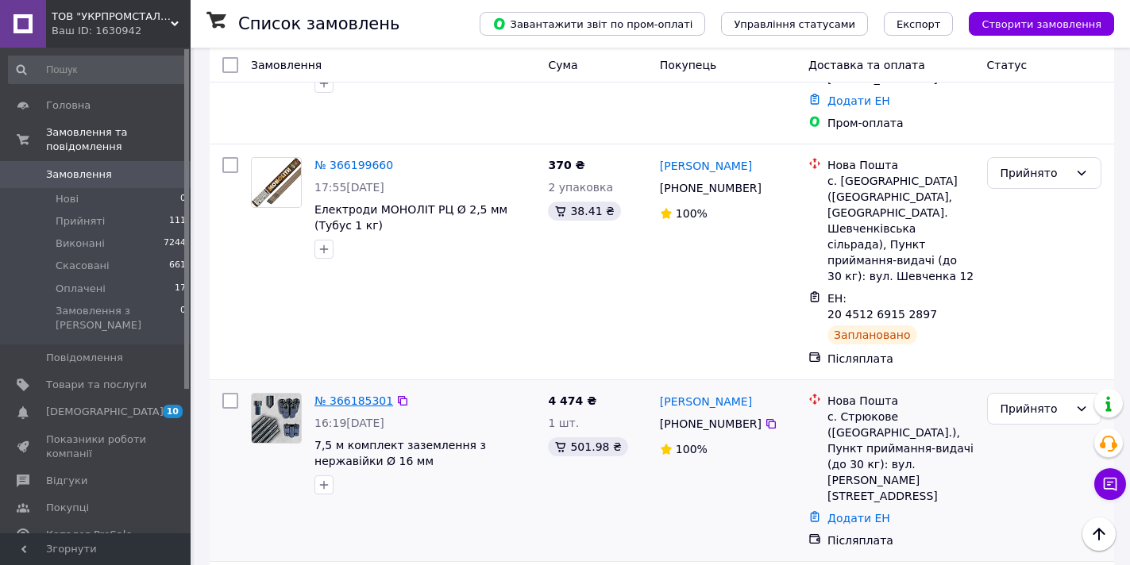
click at [367, 395] on link "№ 366185301" at bounding box center [353, 401] width 79 height 13
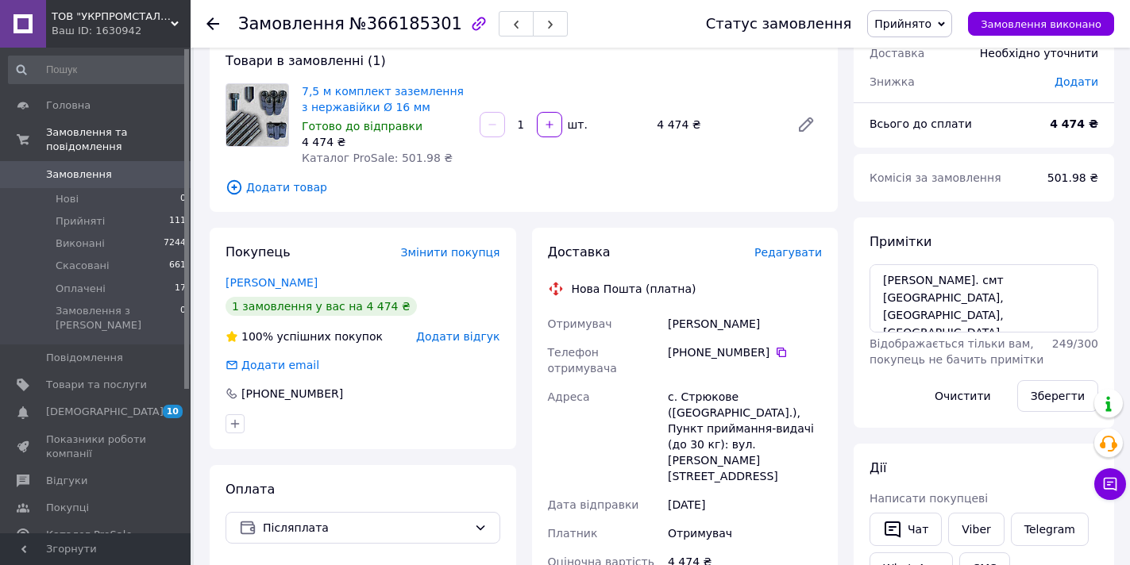
scroll to position [99, 0]
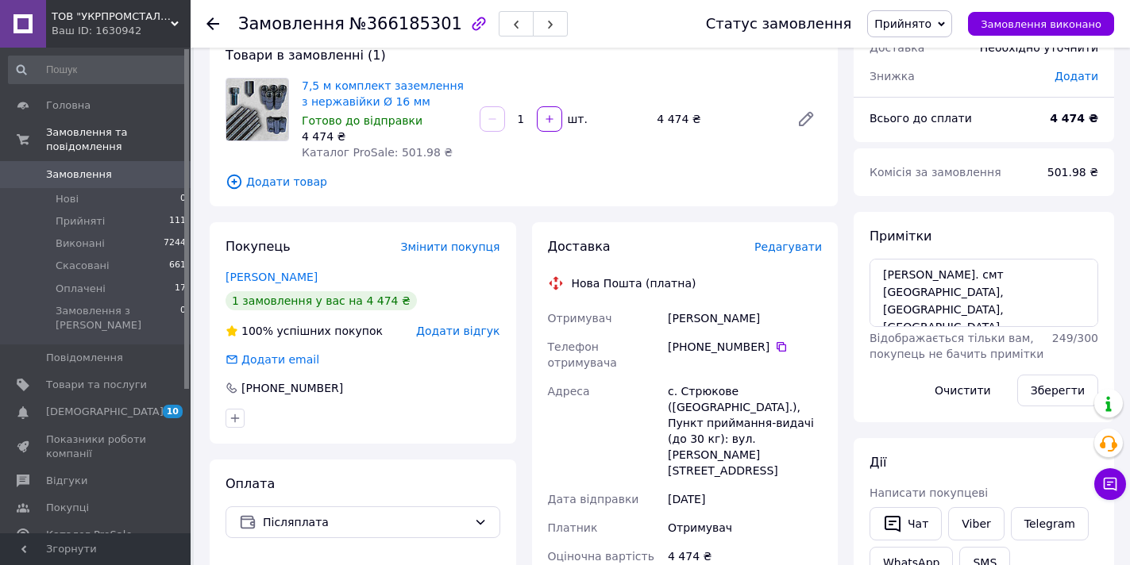
drag, startPoint x: 776, startPoint y: 320, endPoint x: 669, endPoint y: 321, distance: 107.2
click at [669, 321] on div "[PERSON_NAME]" at bounding box center [745, 318] width 160 height 29
copy div "[PERSON_NAME]"
click at [775, 349] on icon at bounding box center [781, 347] width 13 height 13
drag, startPoint x: 775, startPoint y: 318, endPoint x: 671, endPoint y: 320, distance: 104.0
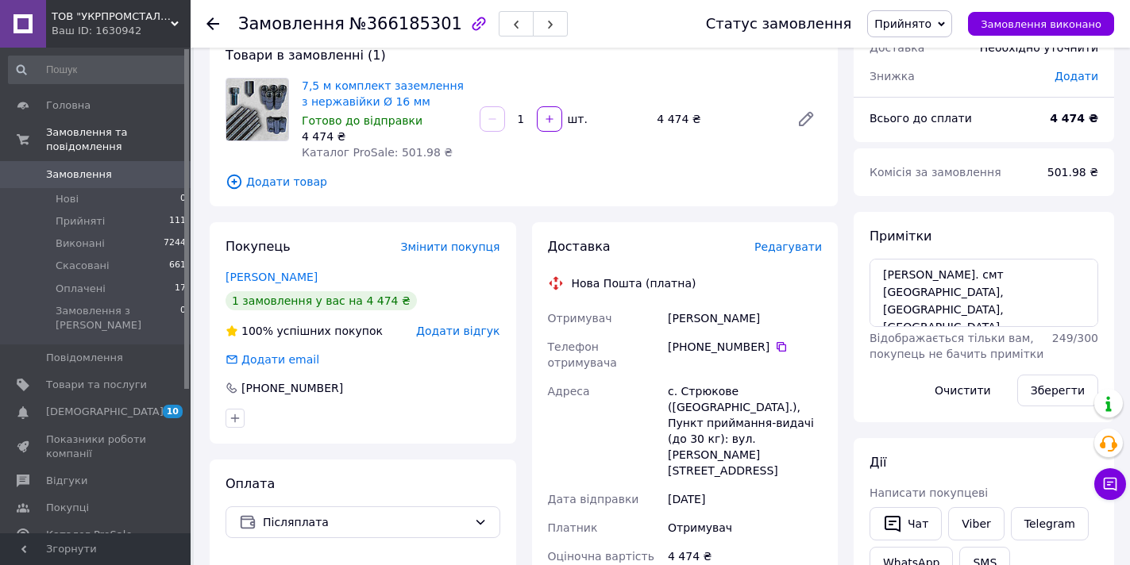
click at [671, 320] on div "[PERSON_NAME]" at bounding box center [745, 318] width 160 height 29
copy div "[PERSON_NAME]"
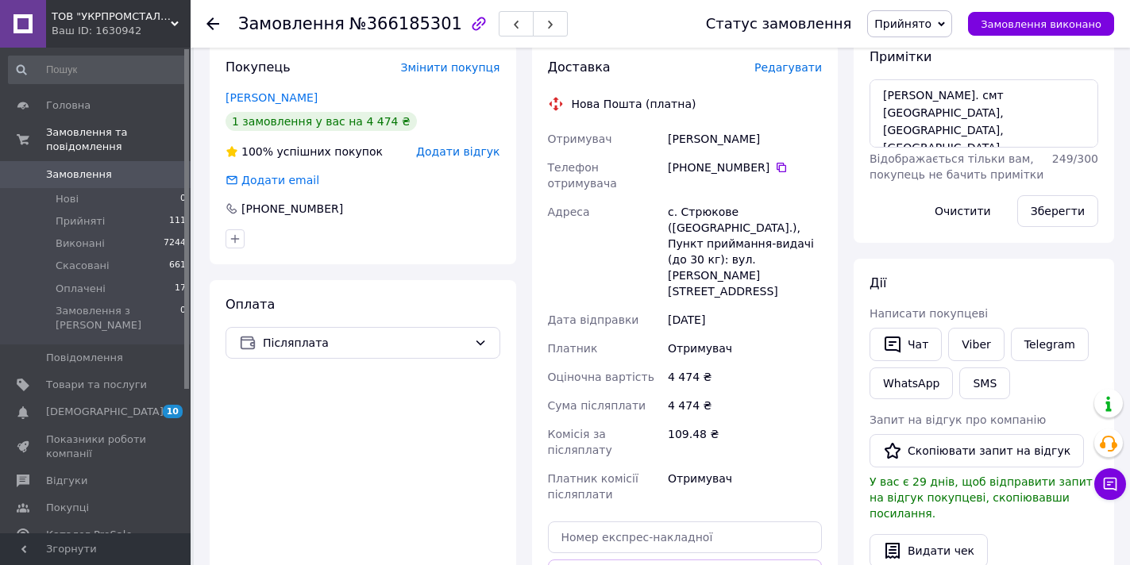
scroll to position [341, 0]
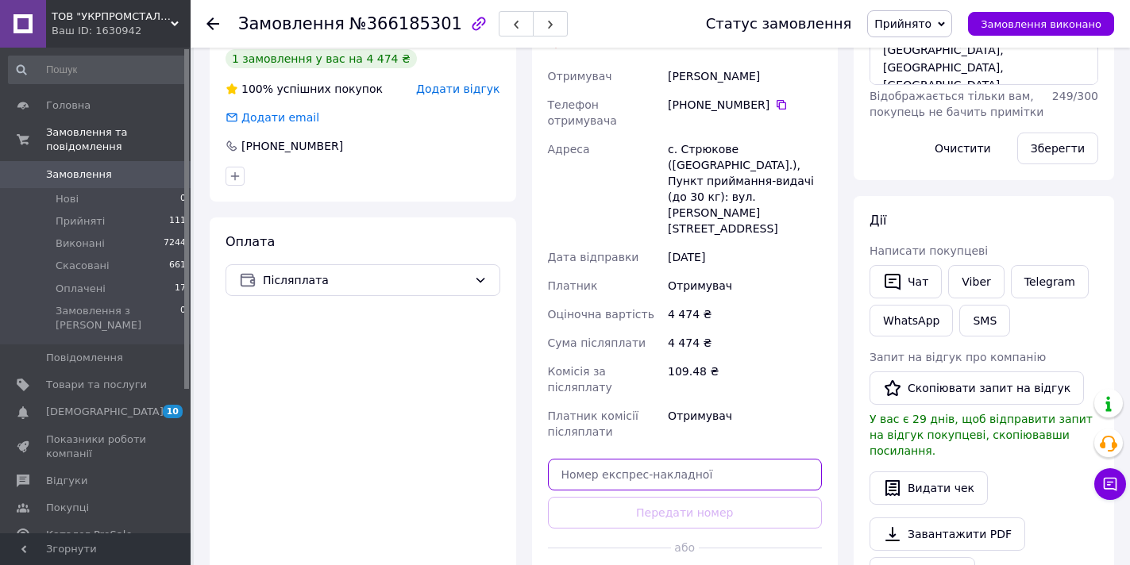
click at [702, 459] on input "text" at bounding box center [685, 475] width 275 height 32
paste input "20451269162956"
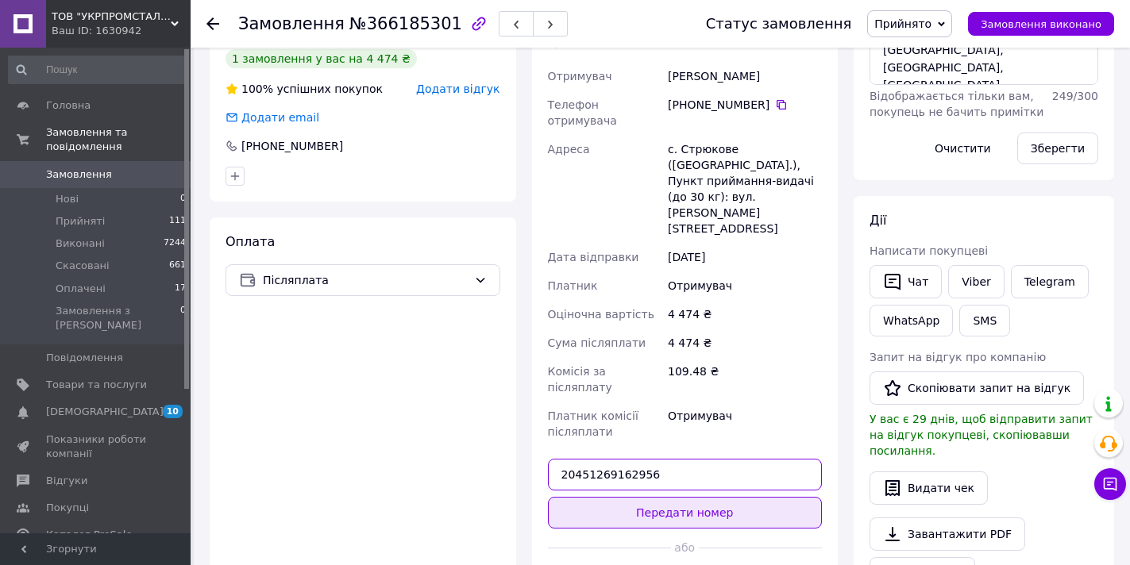
type input "20451269162956"
click at [714, 497] on button "Передати номер" at bounding box center [685, 513] width 275 height 32
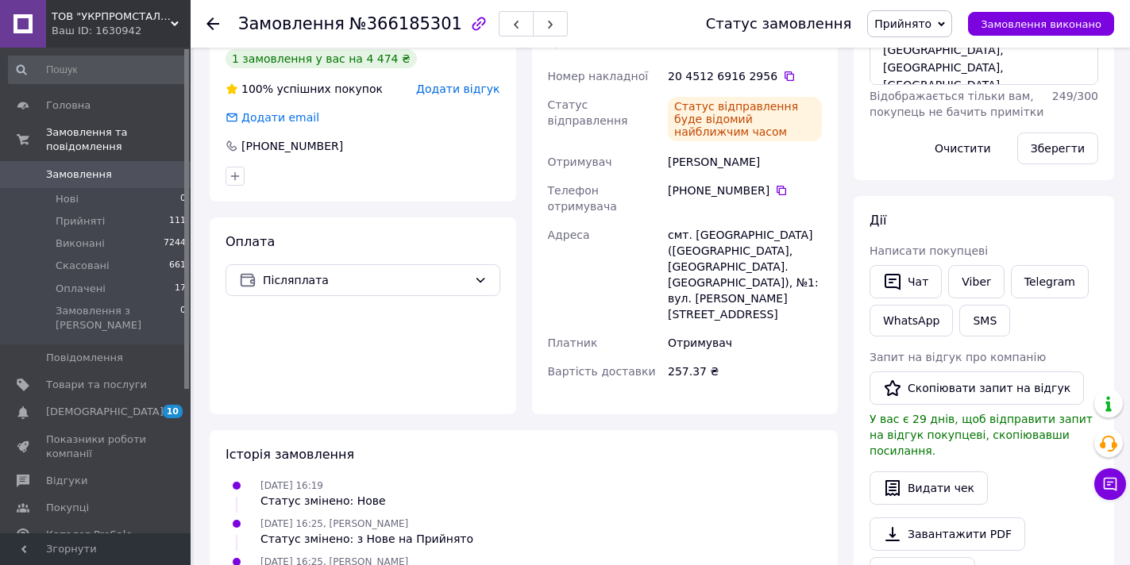
click at [94, 168] on span "Замовлення" at bounding box center [79, 175] width 66 height 14
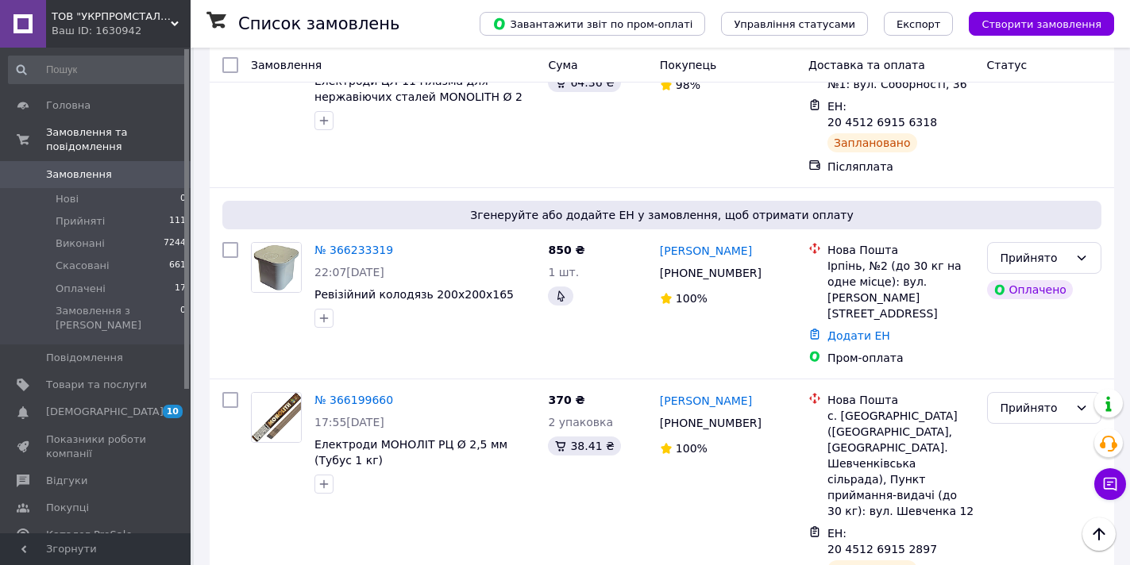
scroll to position [428, 0]
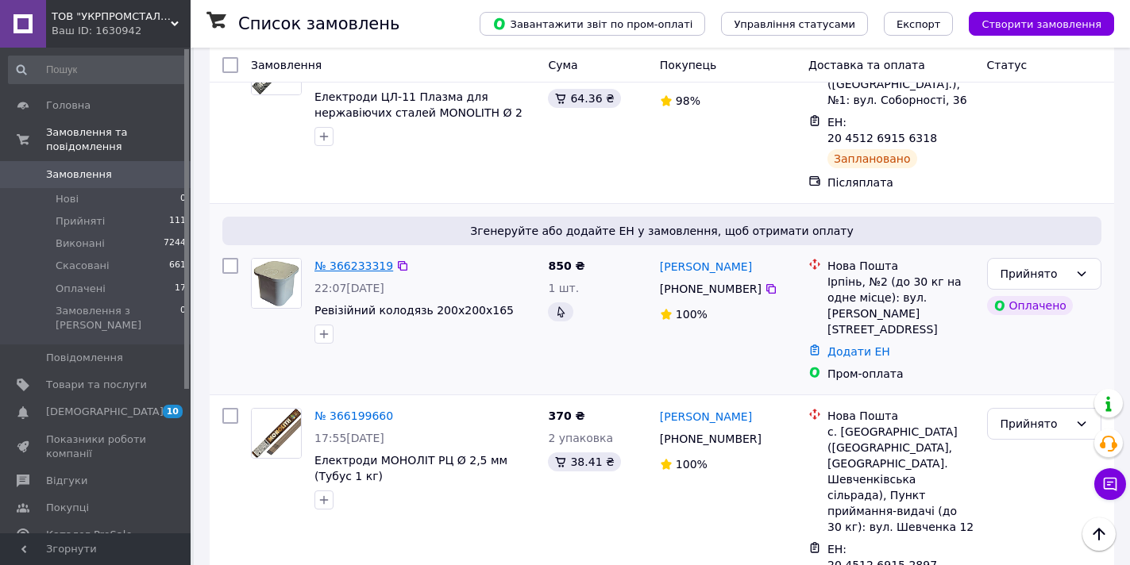
click at [353, 260] on link "№ 366233319" at bounding box center [353, 266] width 79 height 13
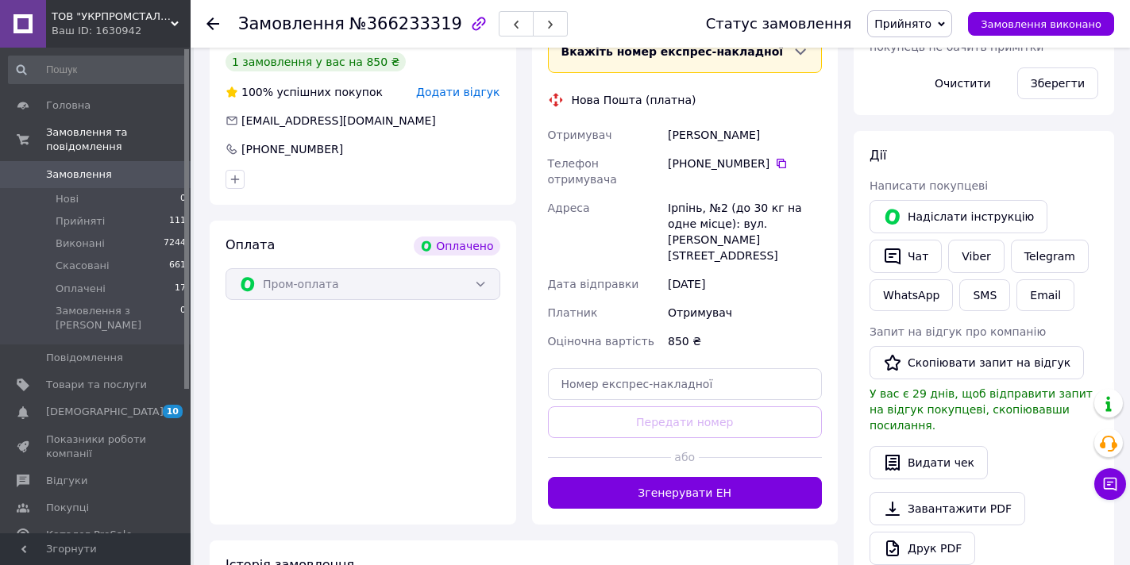
scroll to position [167, 0]
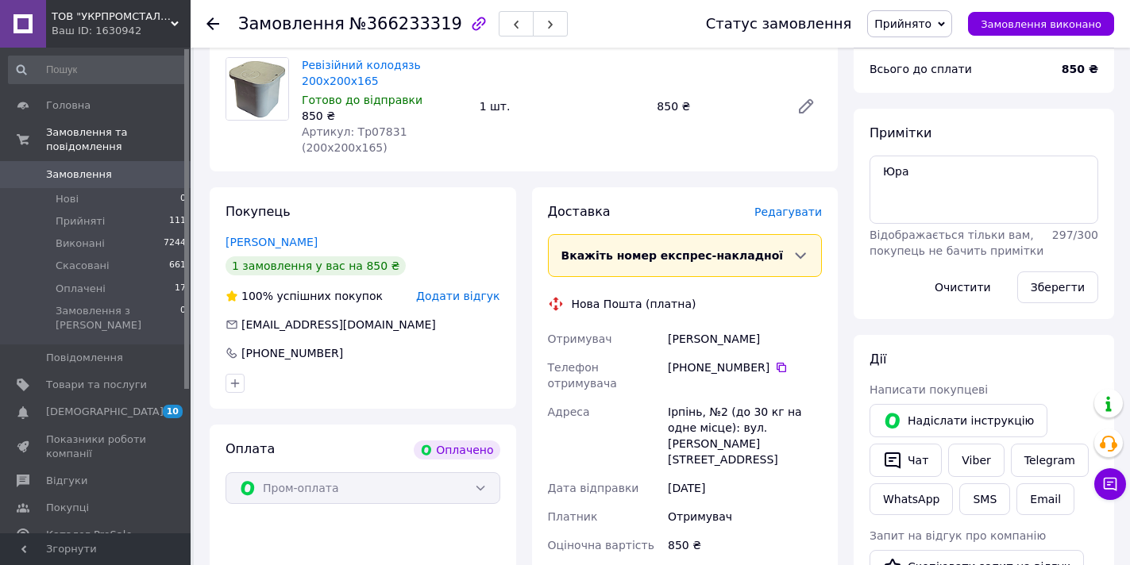
drag, startPoint x: 768, startPoint y: 326, endPoint x: 669, endPoint y: 326, distance: 98.5
click at [669, 326] on div "[PERSON_NAME]" at bounding box center [745, 339] width 160 height 29
copy div "[PERSON_NAME]"
click at [777, 363] on icon at bounding box center [782, 368] width 10 height 10
drag, startPoint x: 766, startPoint y: 322, endPoint x: 669, endPoint y: 323, distance: 96.9
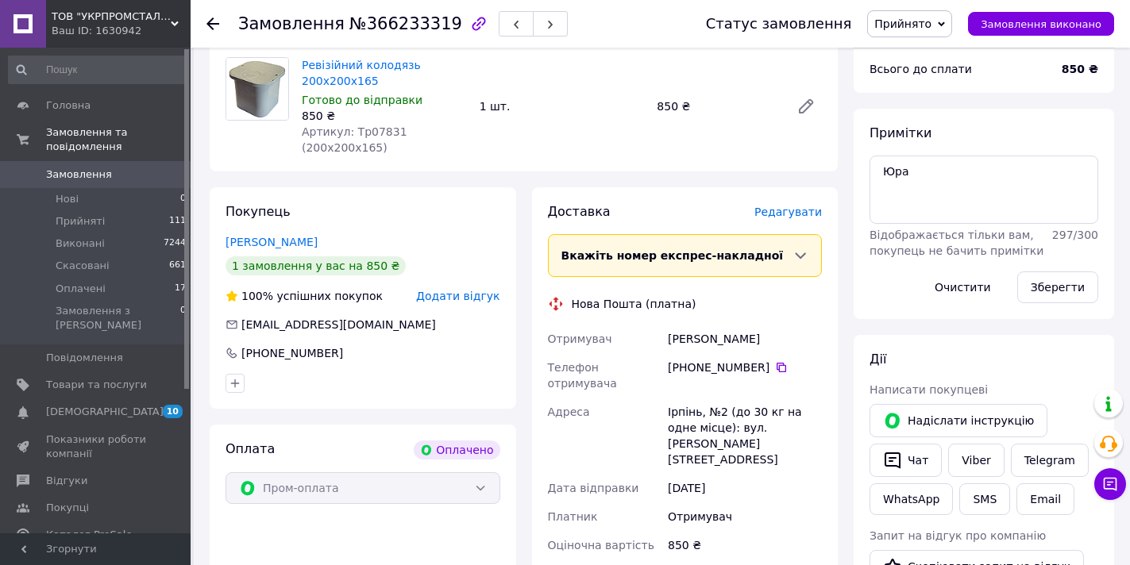
click at [669, 325] on div "[PERSON_NAME]" at bounding box center [745, 339] width 160 height 29
copy div "[PERSON_NAME]"
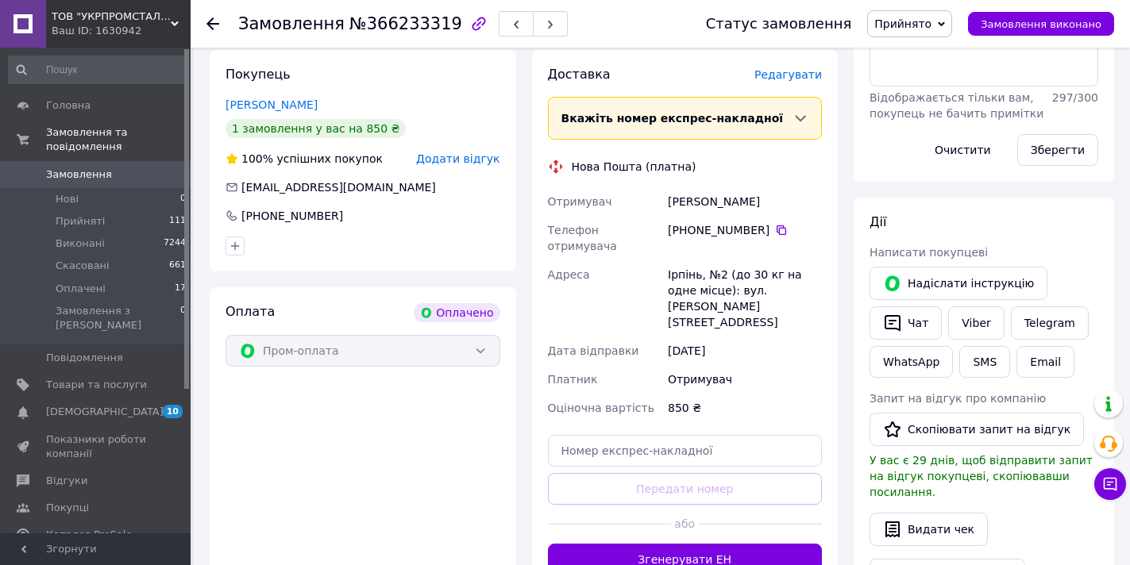
scroll to position [418, 0]
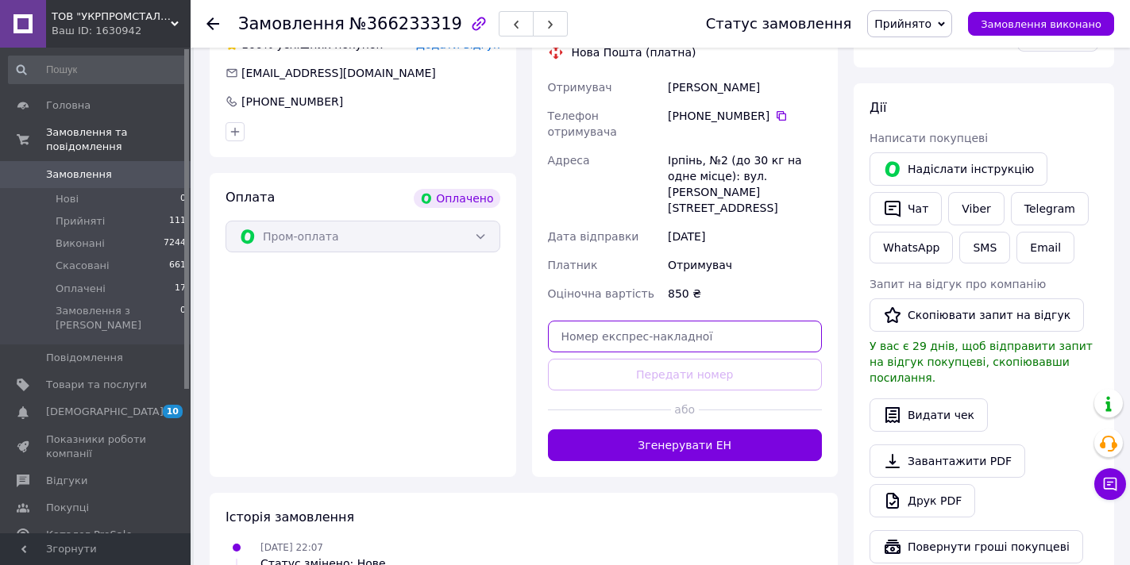
click at [615, 321] on input "text" at bounding box center [685, 337] width 275 height 32
paste input "20451269165740"
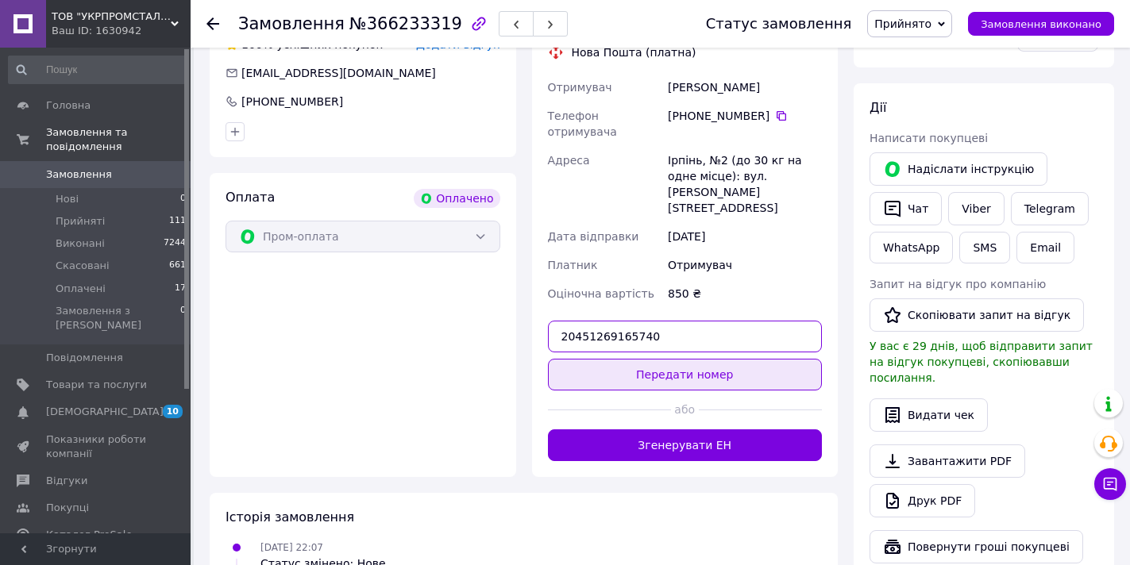
type input "20451269165740"
click at [665, 359] on button "Передати номер" at bounding box center [685, 375] width 275 height 32
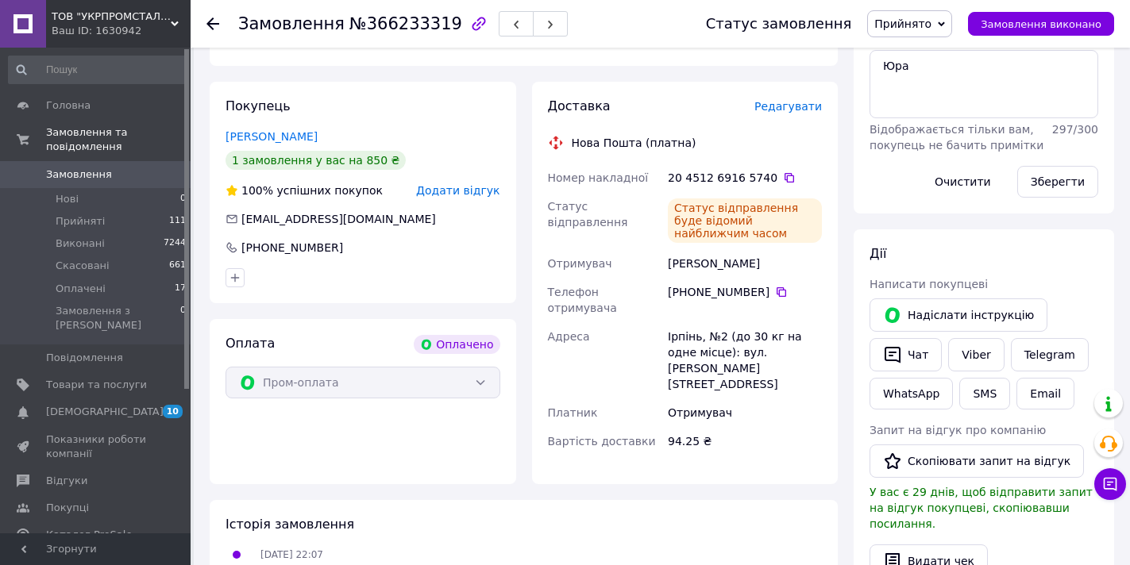
scroll to position [90, 0]
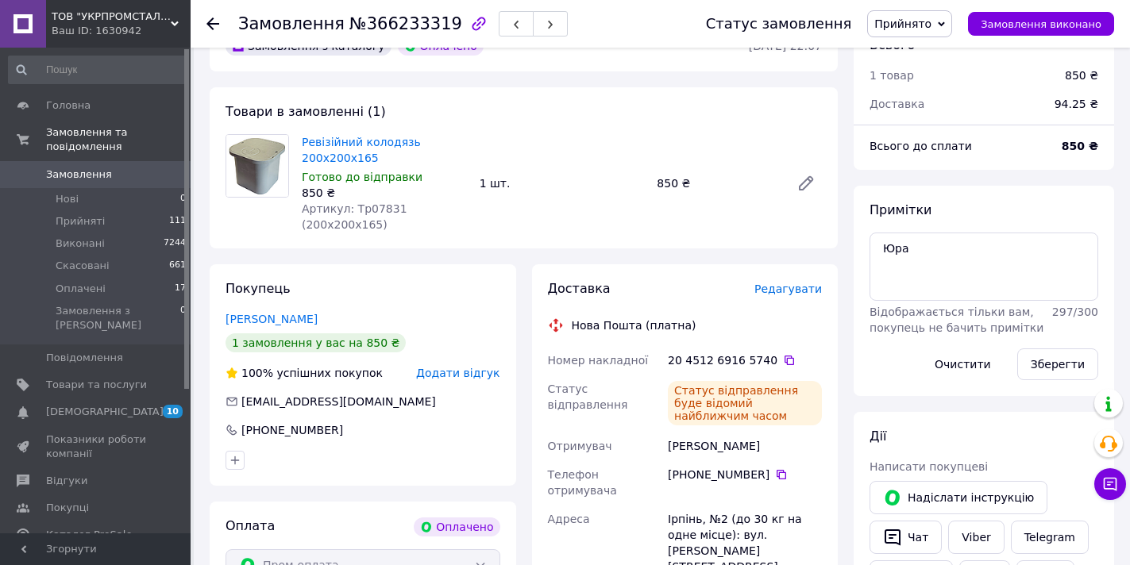
click at [125, 168] on span "Замовлення" at bounding box center [96, 175] width 101 height 14
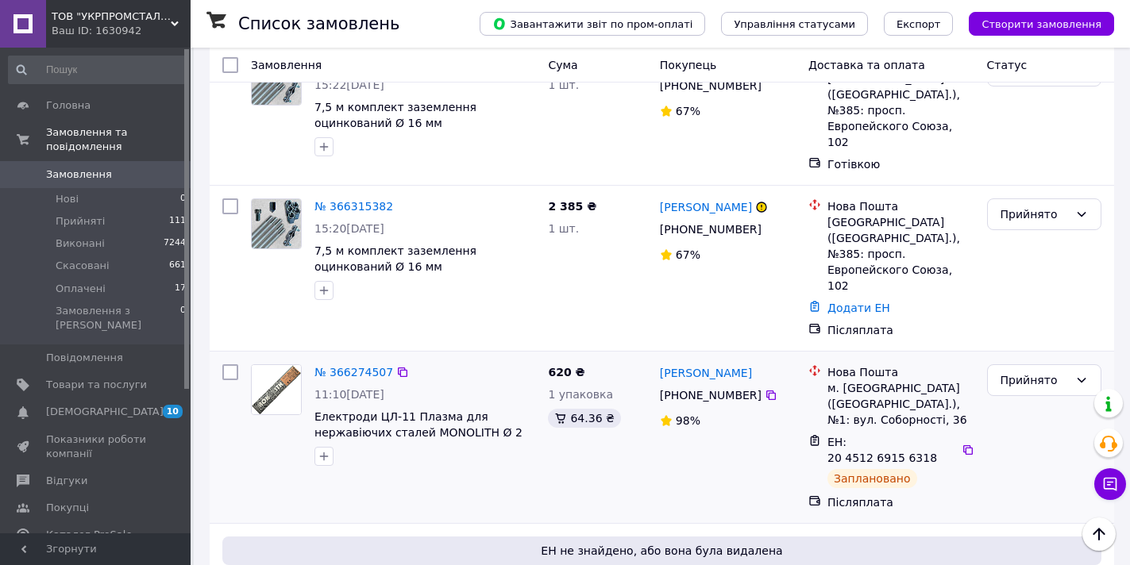
scroll to position [99, 0]
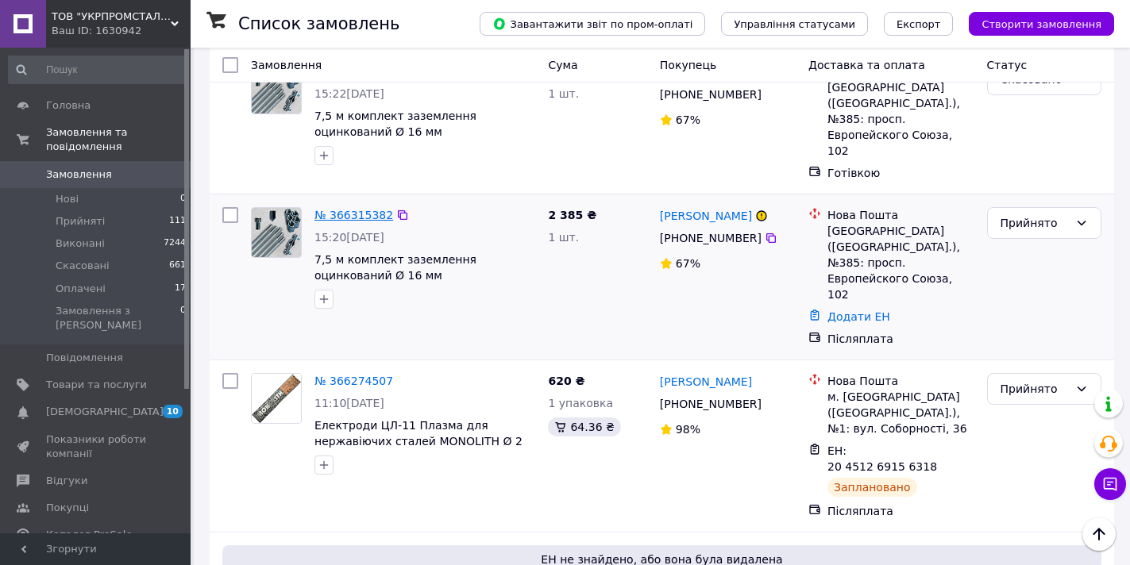
click at [368, 209] on link "№ 366315382" at bounding box center [353, 215] width 79 height 13
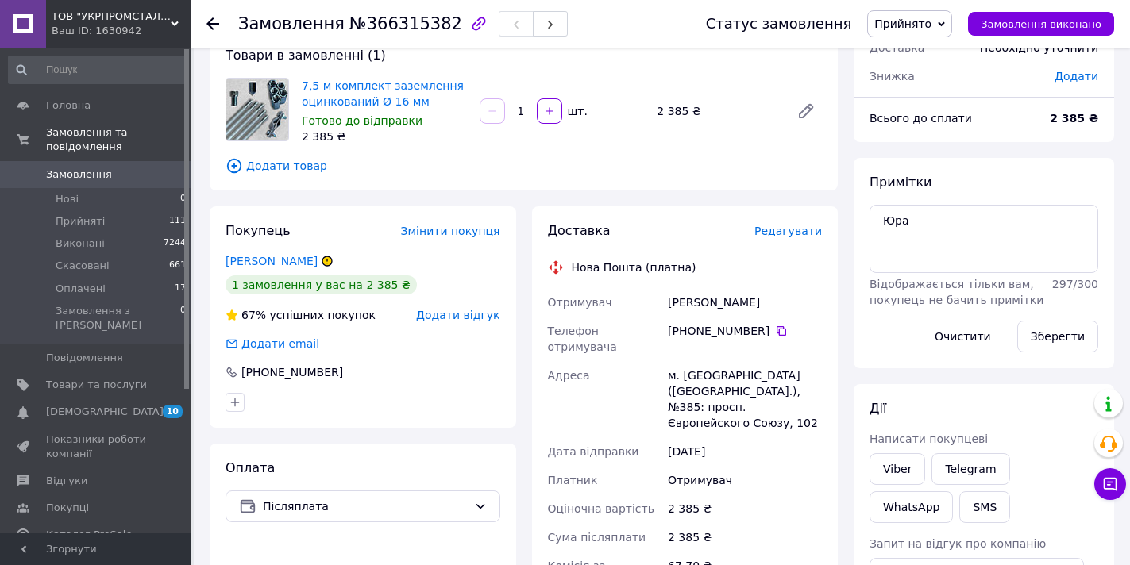
drag, startPoint x: 796, startPoint y: 305, endPoint x: 669, endPoint y: 306, distance: 126.3
click at [669, 306] on div "[PERSON_NAME]" at bounding box center [745, 302] width 160 height 29
click at [775, 330] on icon at bounding box center [781, 331] width 13 height 13
drag, startPoint x: 796, startPoint y: 302, endPoint x: 673, endPoint y: 308, distance: 124.0
click at [673, 308] on div "[PERSON_NAME]" at bounding box center [745, 302] width 160 height 29
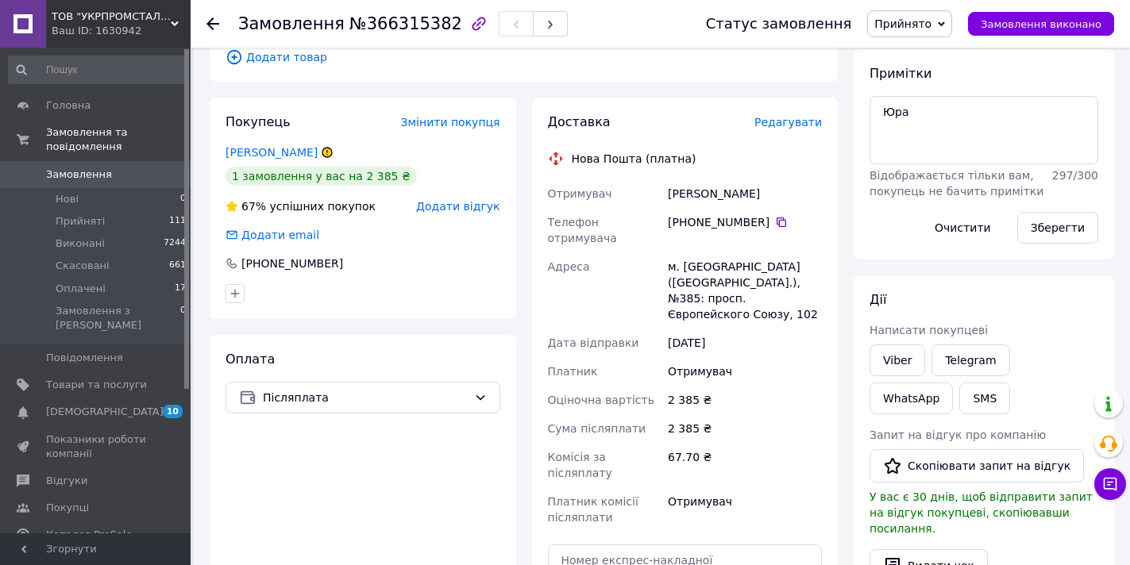
scroll to position [337, 0]
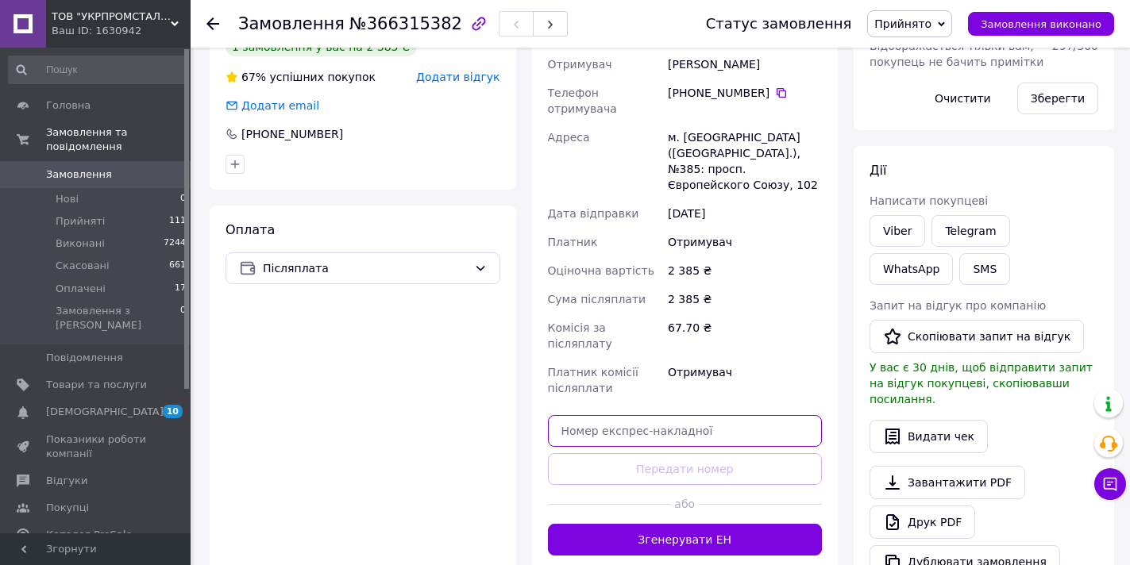
click at [585, 415] on input "text" at bounding box center [685, 431] width 275 height 32
paste input "20451269168395"
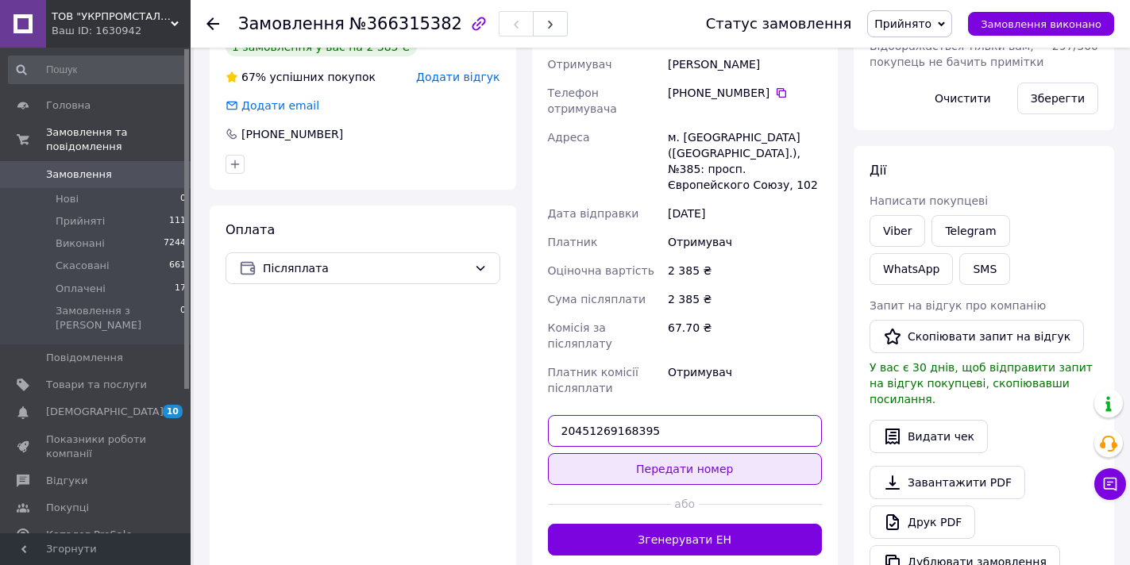
type input "20451269168395"
click at [668, 453] on button "Передати номер" at bounding box center [685, 469] width 275 height 32
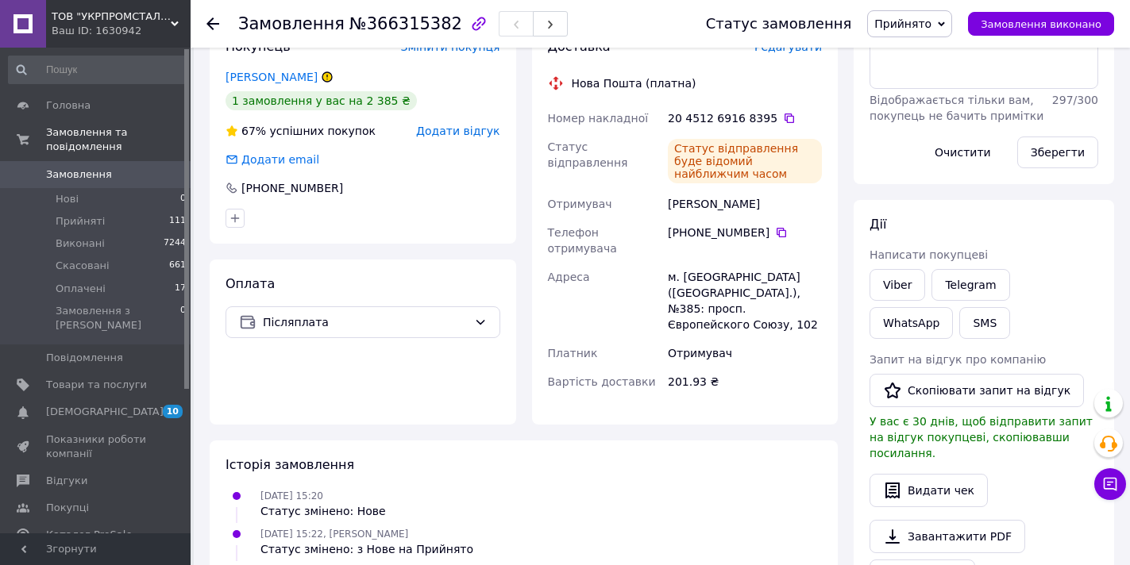
scroll to position [146, 0]
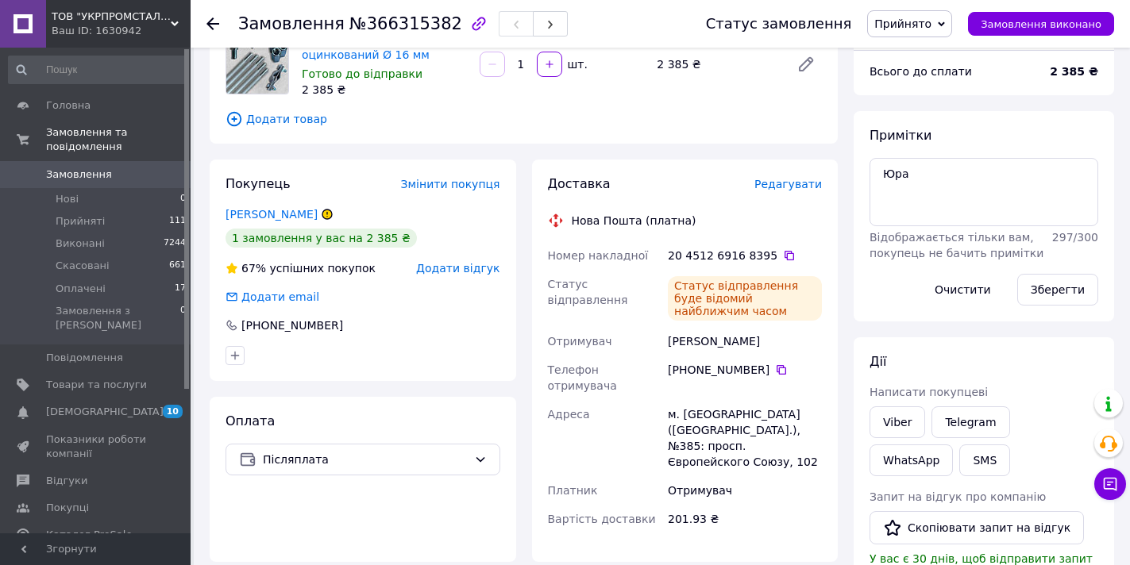
click at [92, 168] on span "Замовлення" at bounding box center [79, 175] width 66 height 14
